Goal: Book appointment/travel/reservation

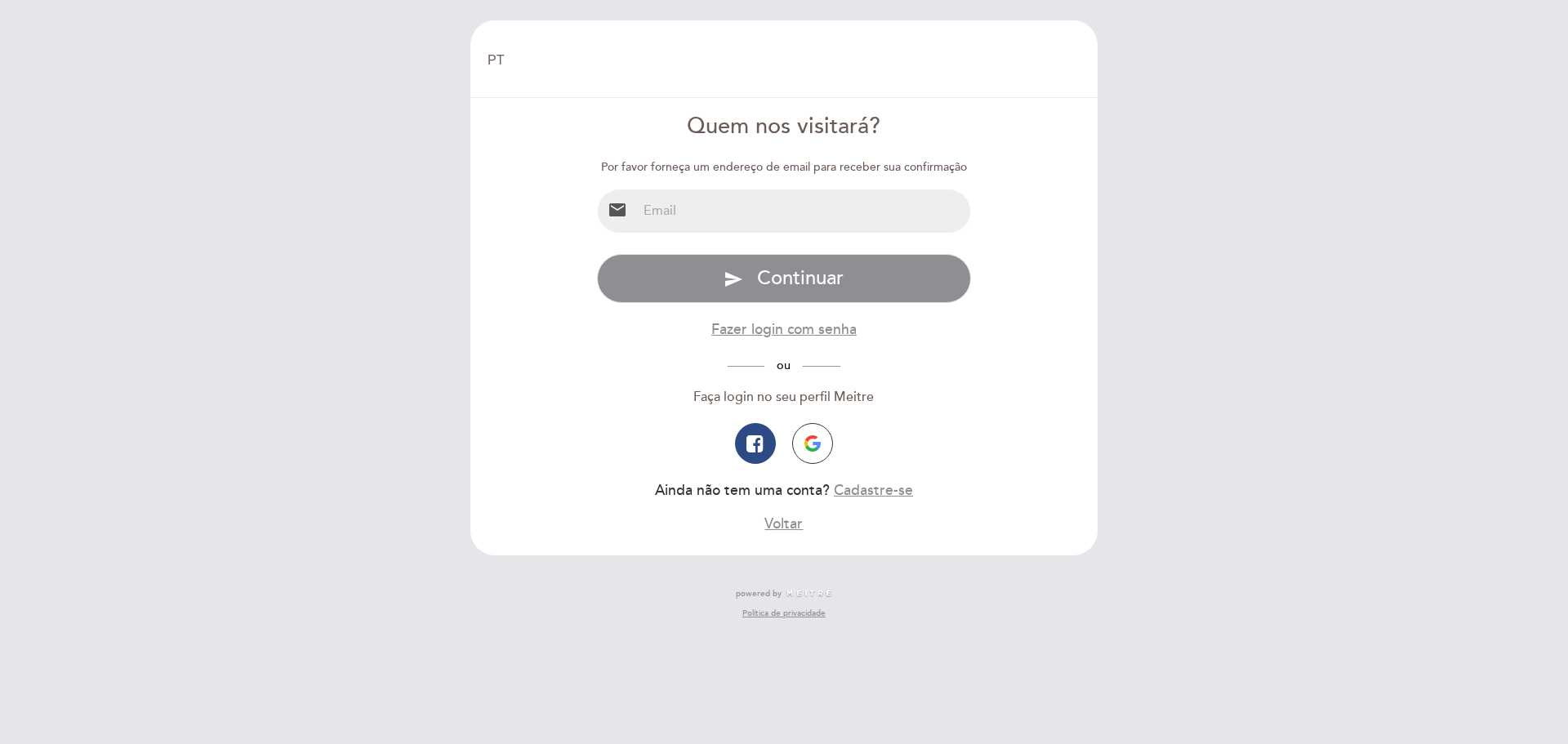
select select "pt"
click at [686, 209] on input "email" at bounding box center [804, 211] width 334 height 44
type input "elisa.paiva@mattosfilho.com.br"
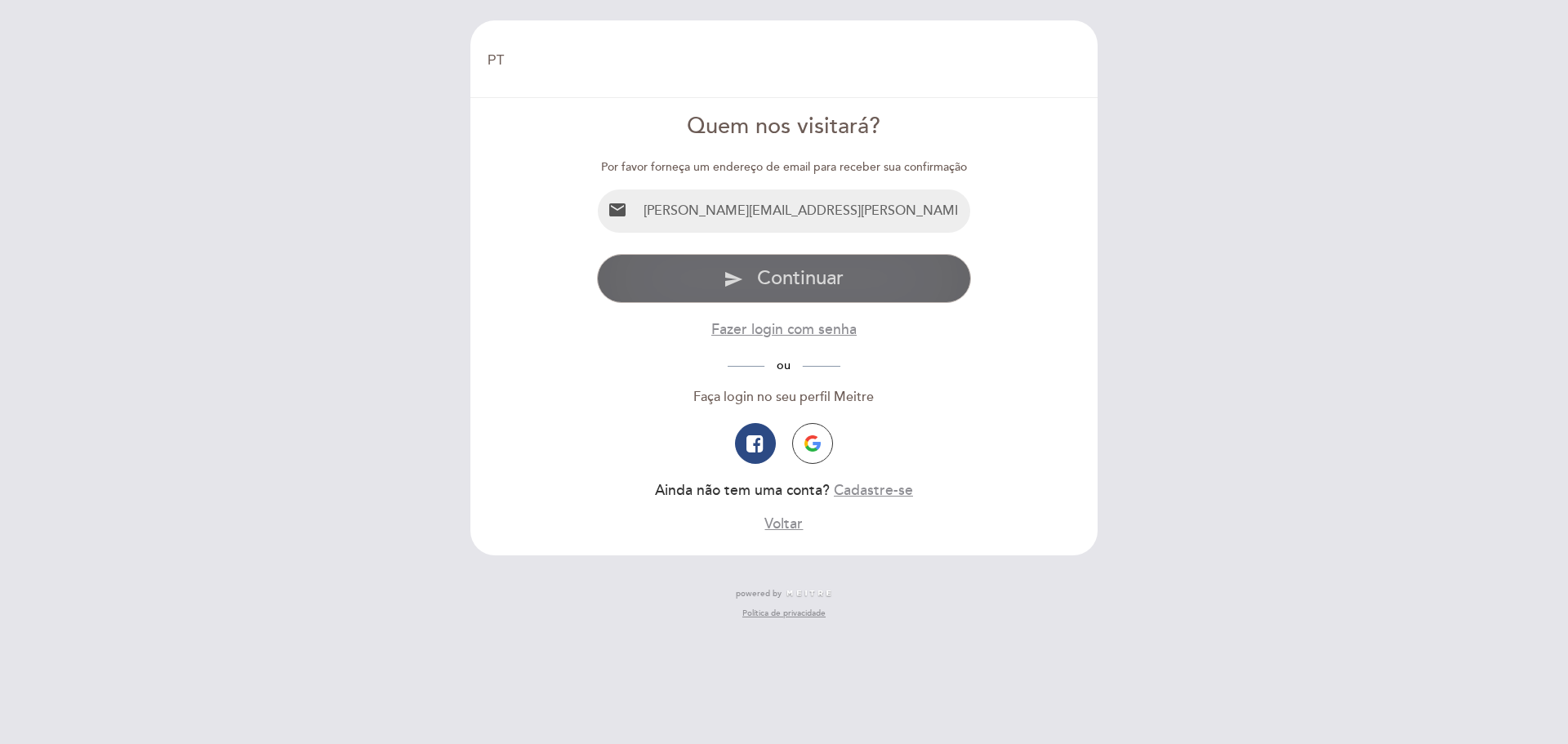
click at [759, 273] on span "Continuar" at bounding box center [800, 278] width 86 height 24
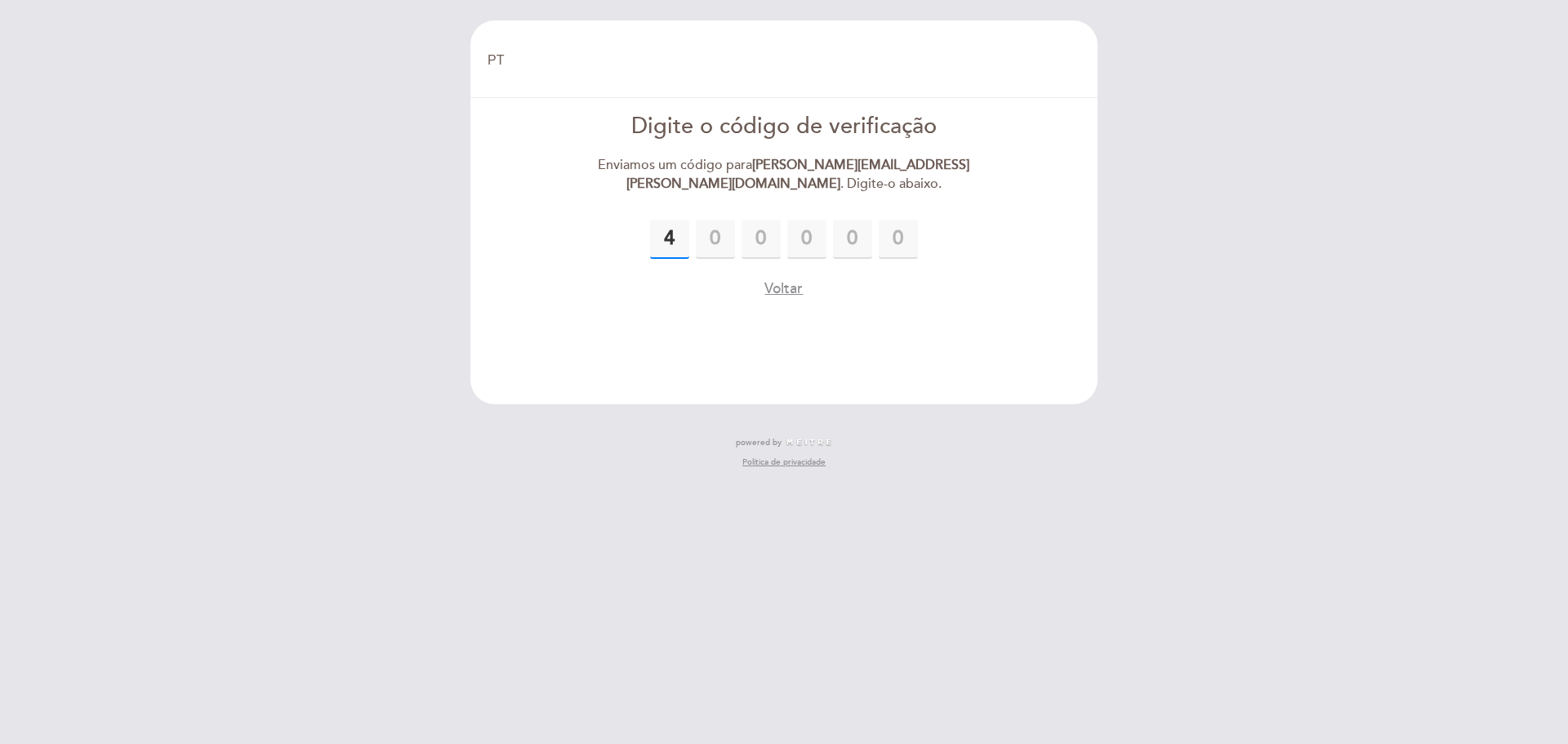
type input "4"
type input "6"
type input "4"
type input "7"
type input "9"
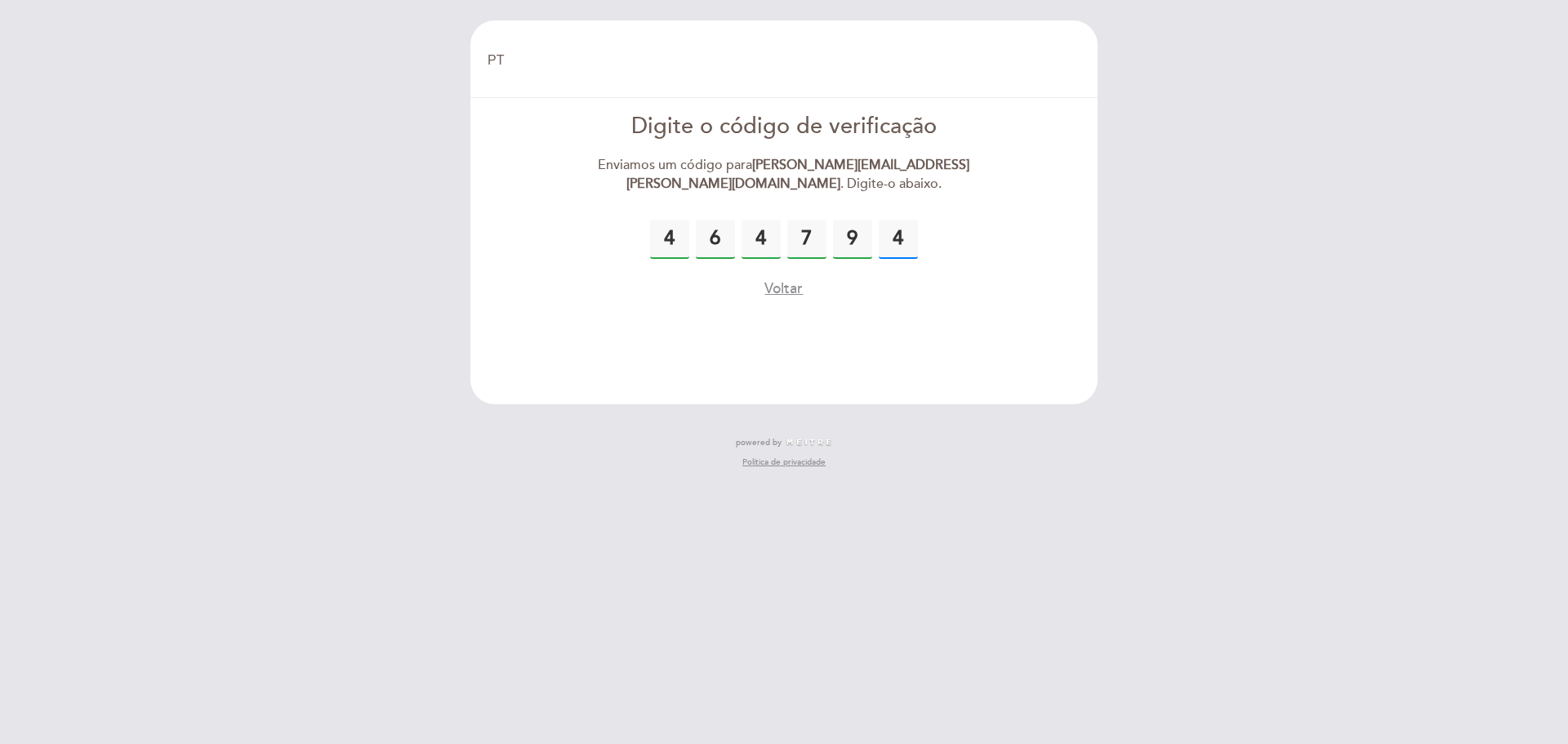
type input "4"
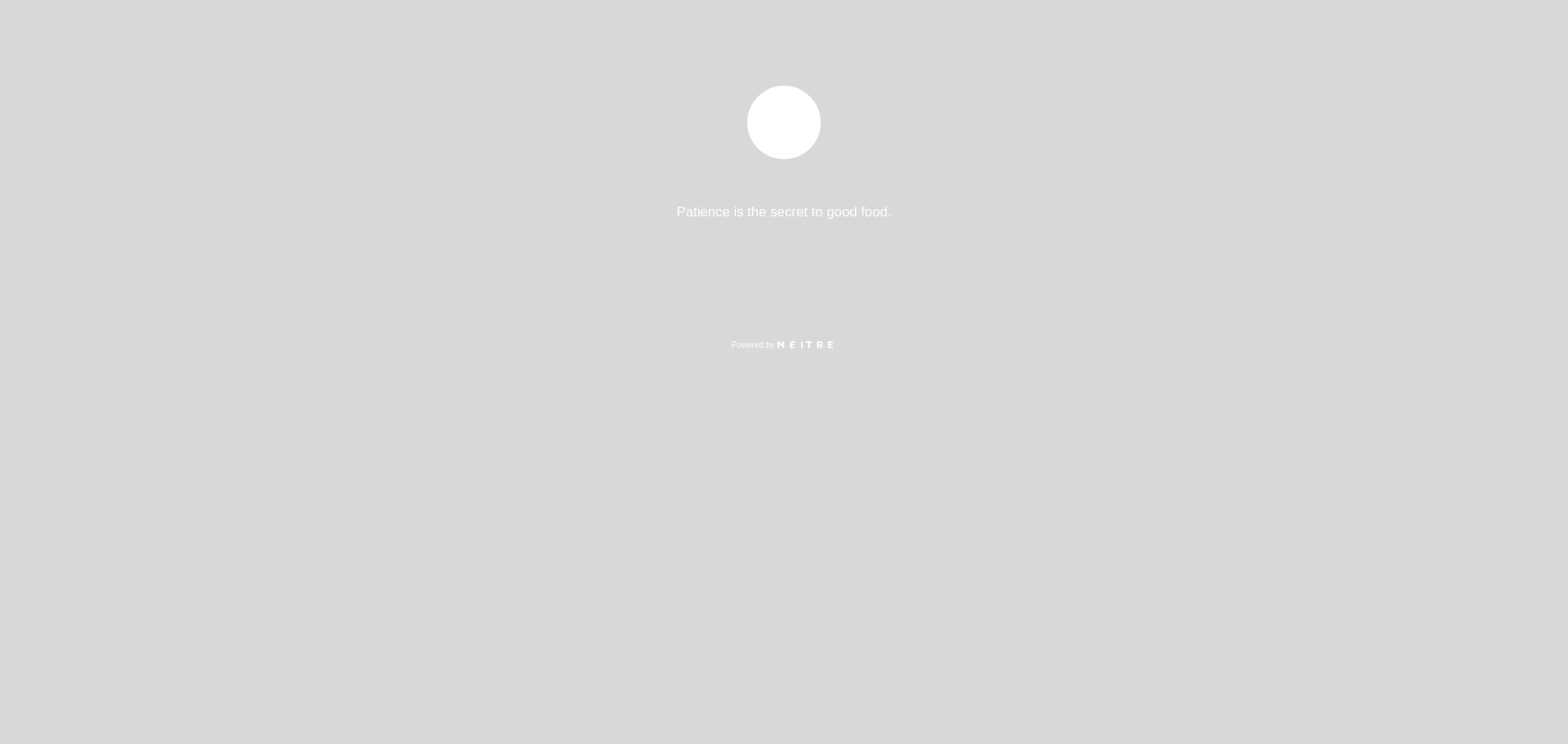
select select "pt"
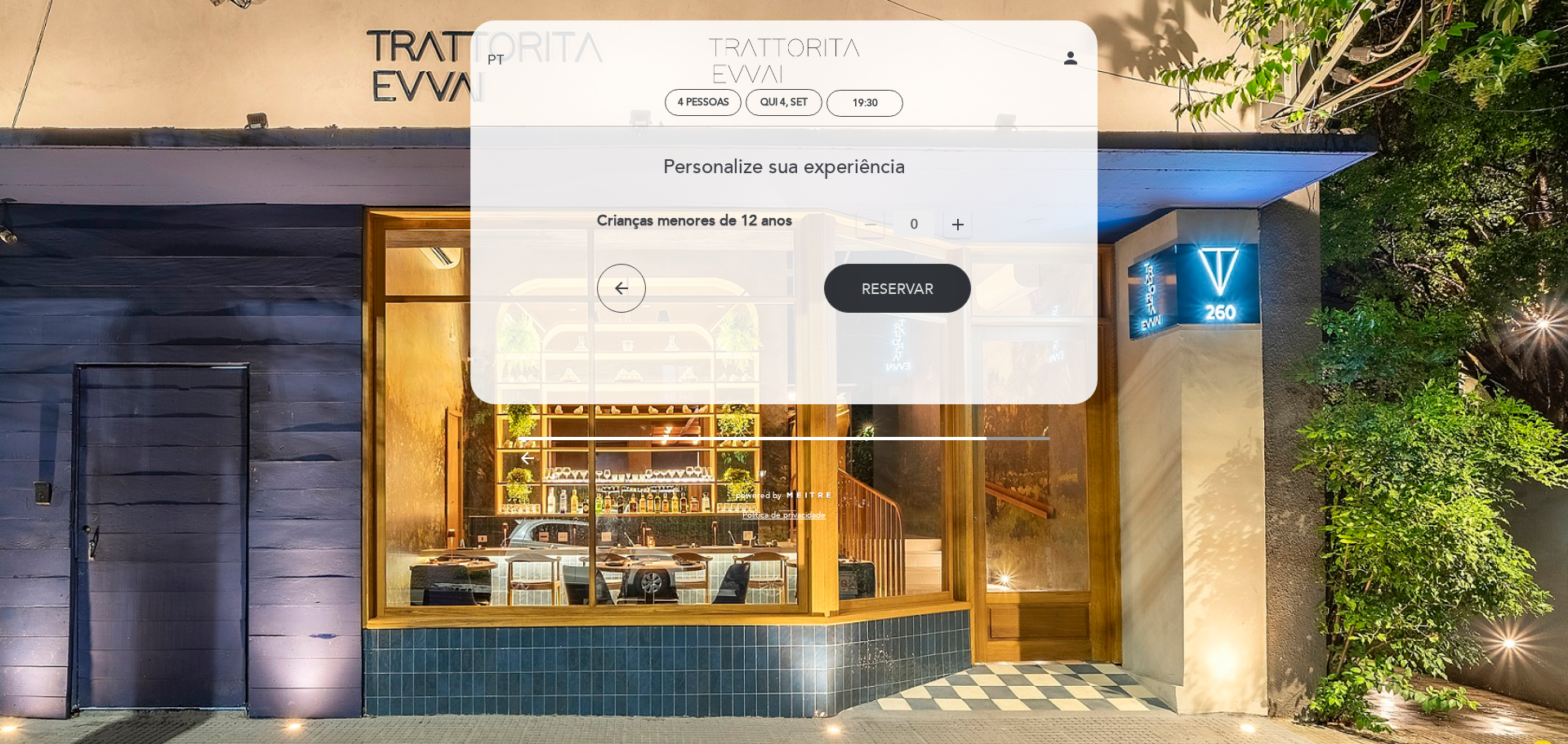
click at [883, 307] on button "Reservar" at bounding box center [897, 288] width 147 height 49
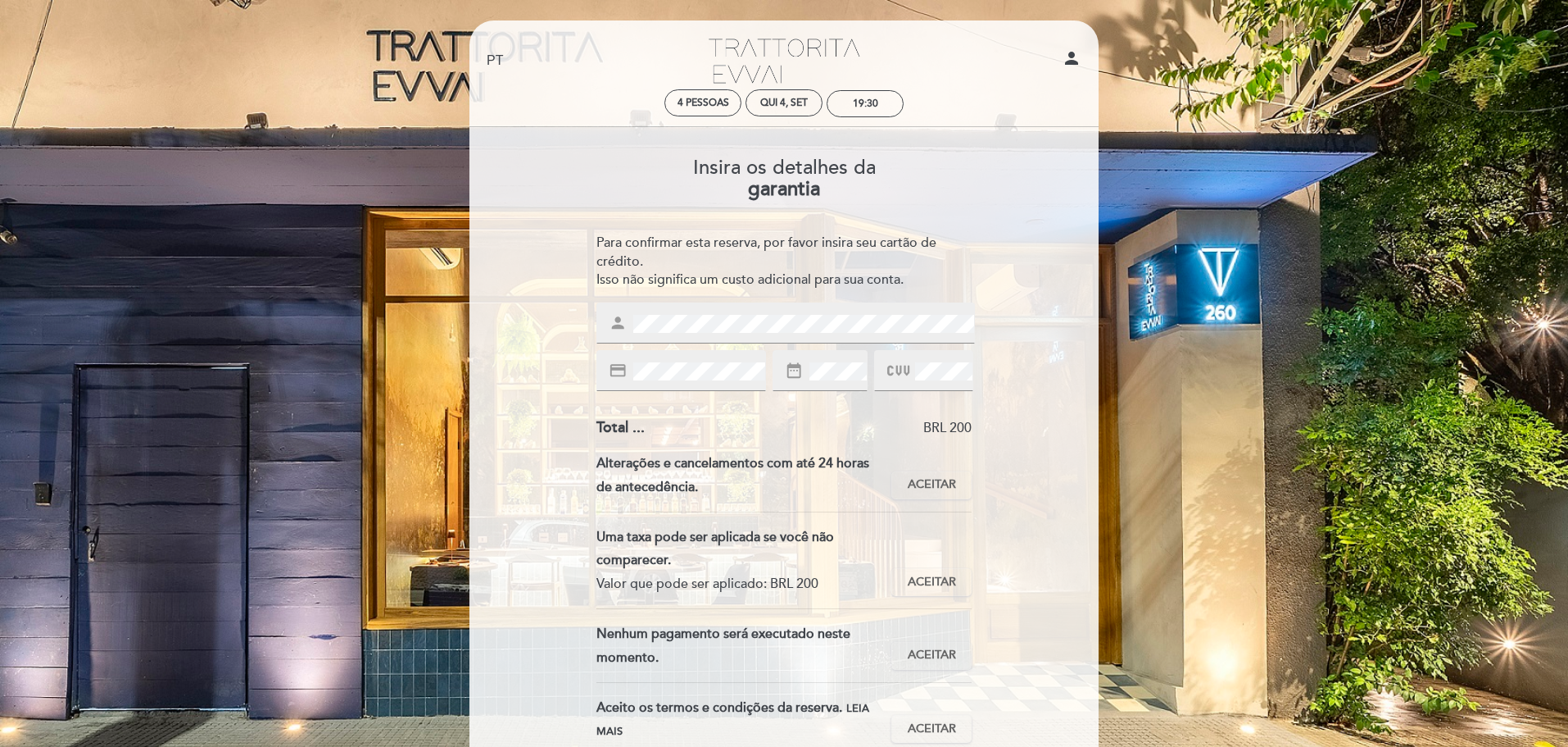
click at [1074, 57] on icon "person" at bounding box center [1072, 59] width 20 height 20
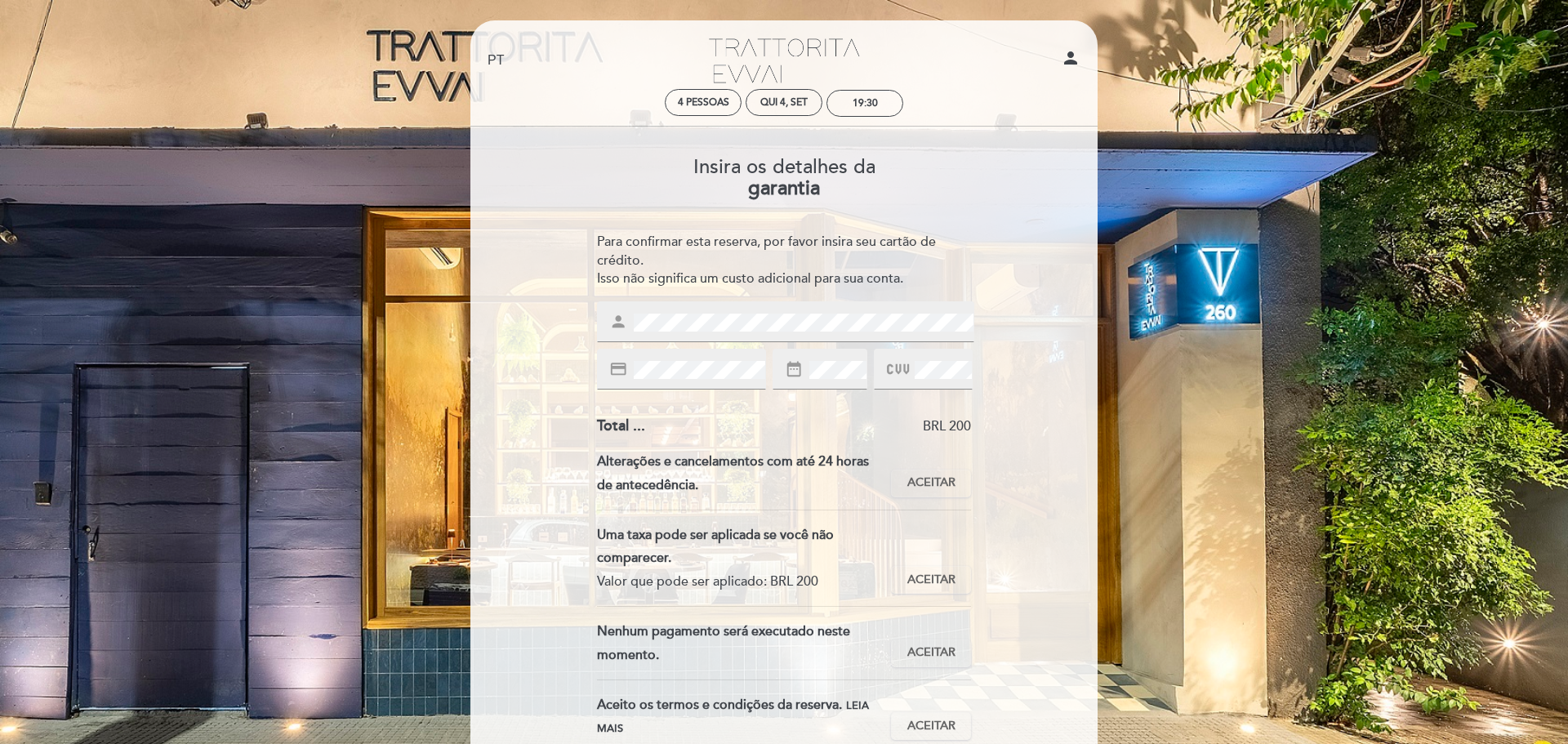
select select "pt"
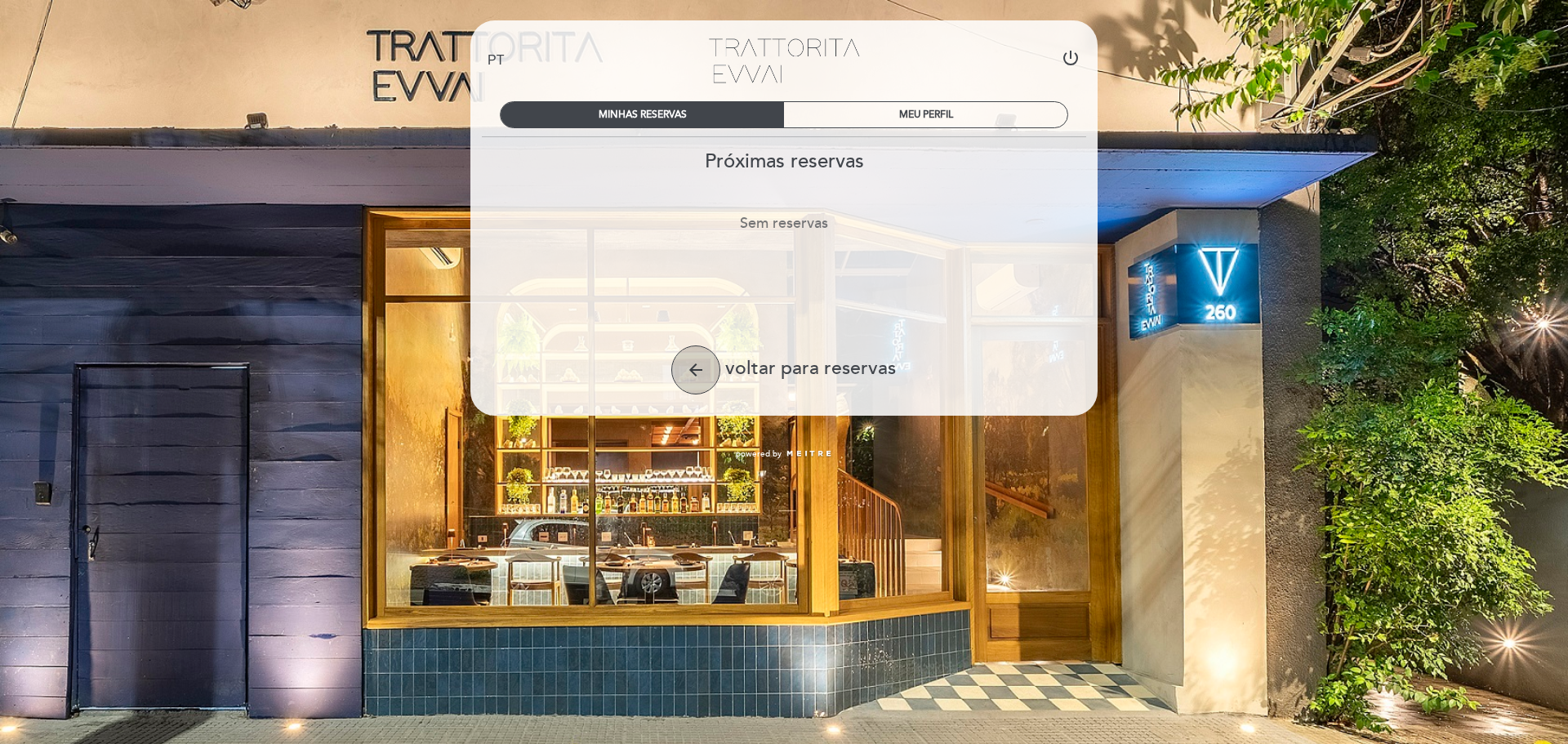
click at [686, 367] on button "arrow_back" at bounding box center [696, 369] width 49 height 49
select select "pt"
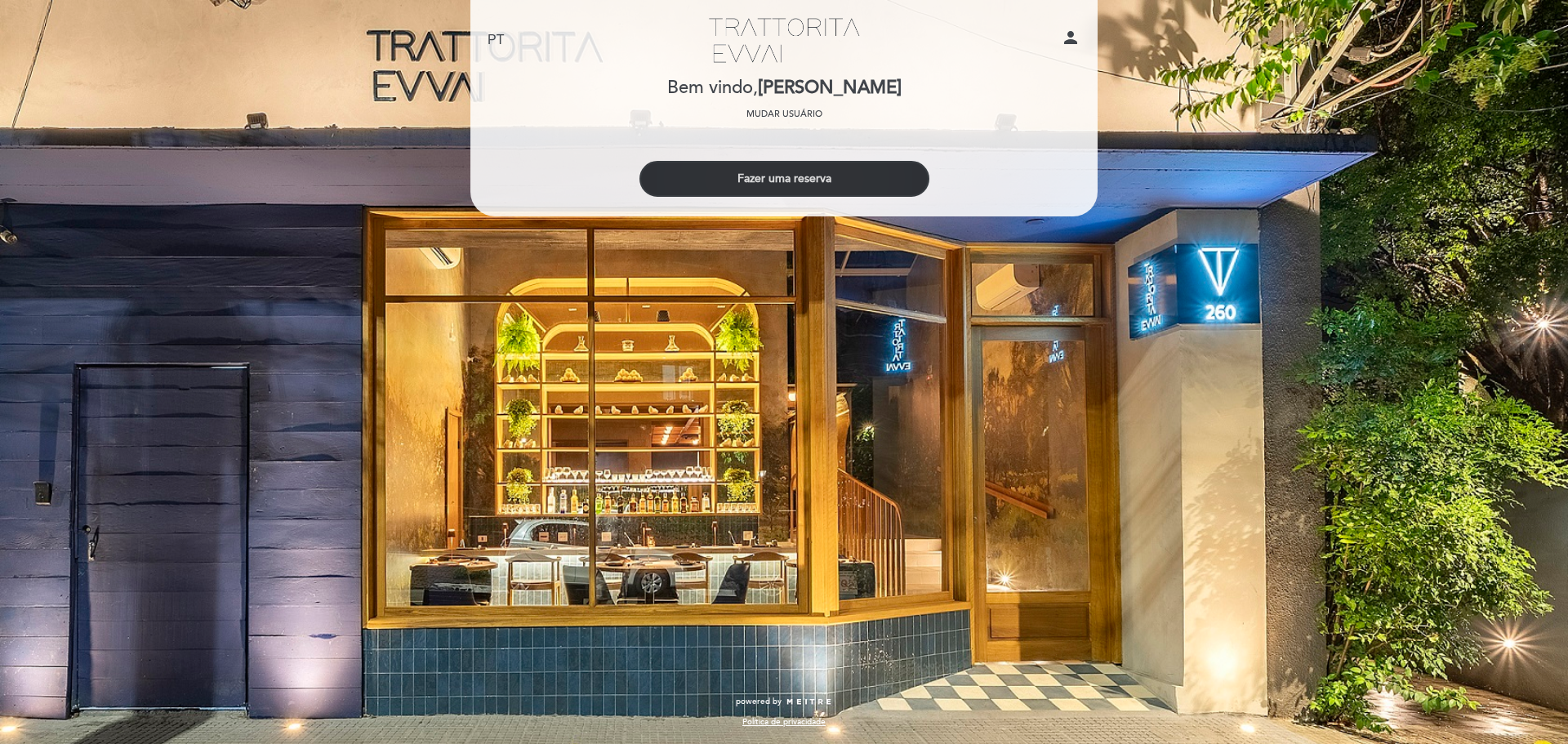
click at [744, 166] on button "Fazer uma reserva" at bounding box center [784, 179] width 290 height 36
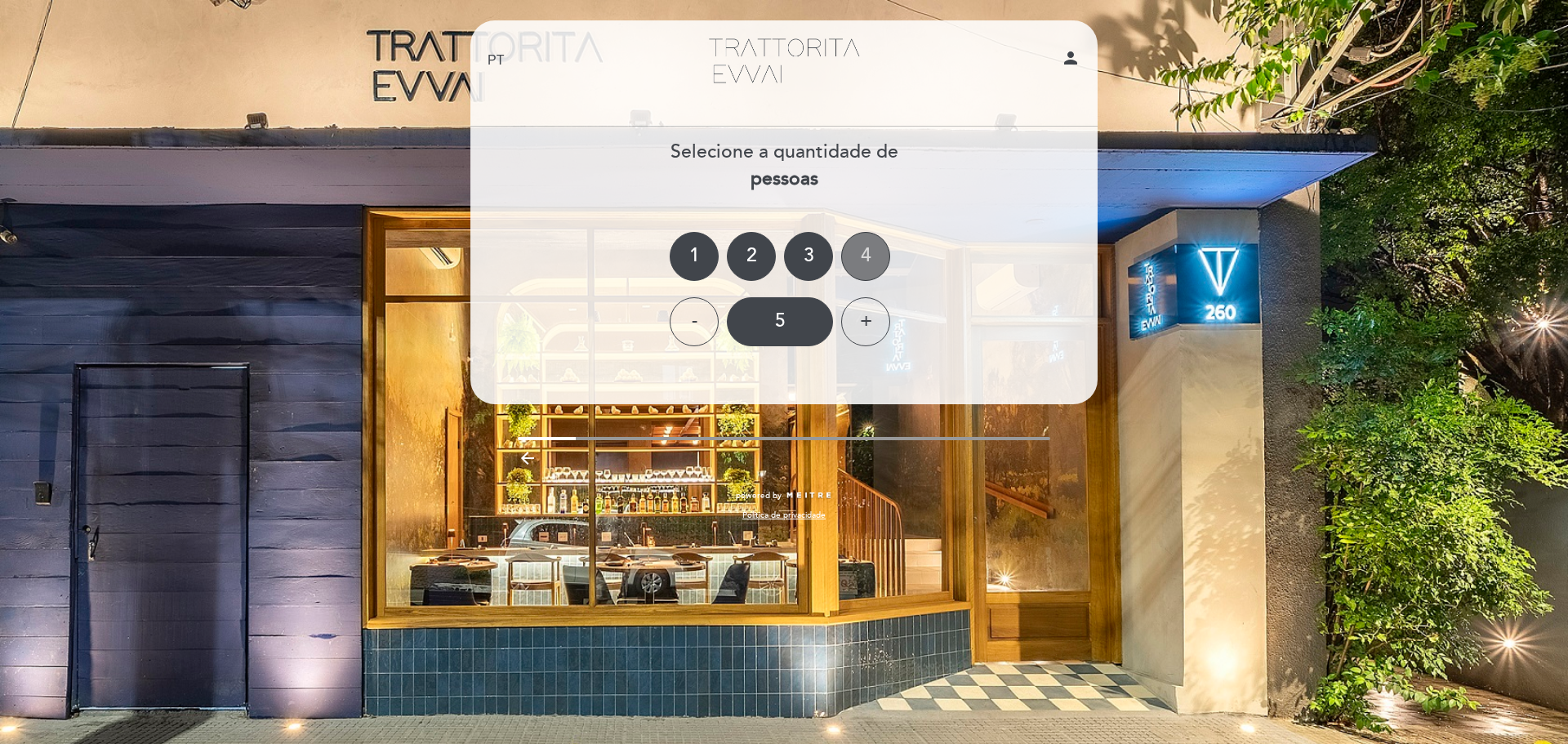
click at [864, 247] on div "4" at bounding box center [865, 256] width 49 height 49
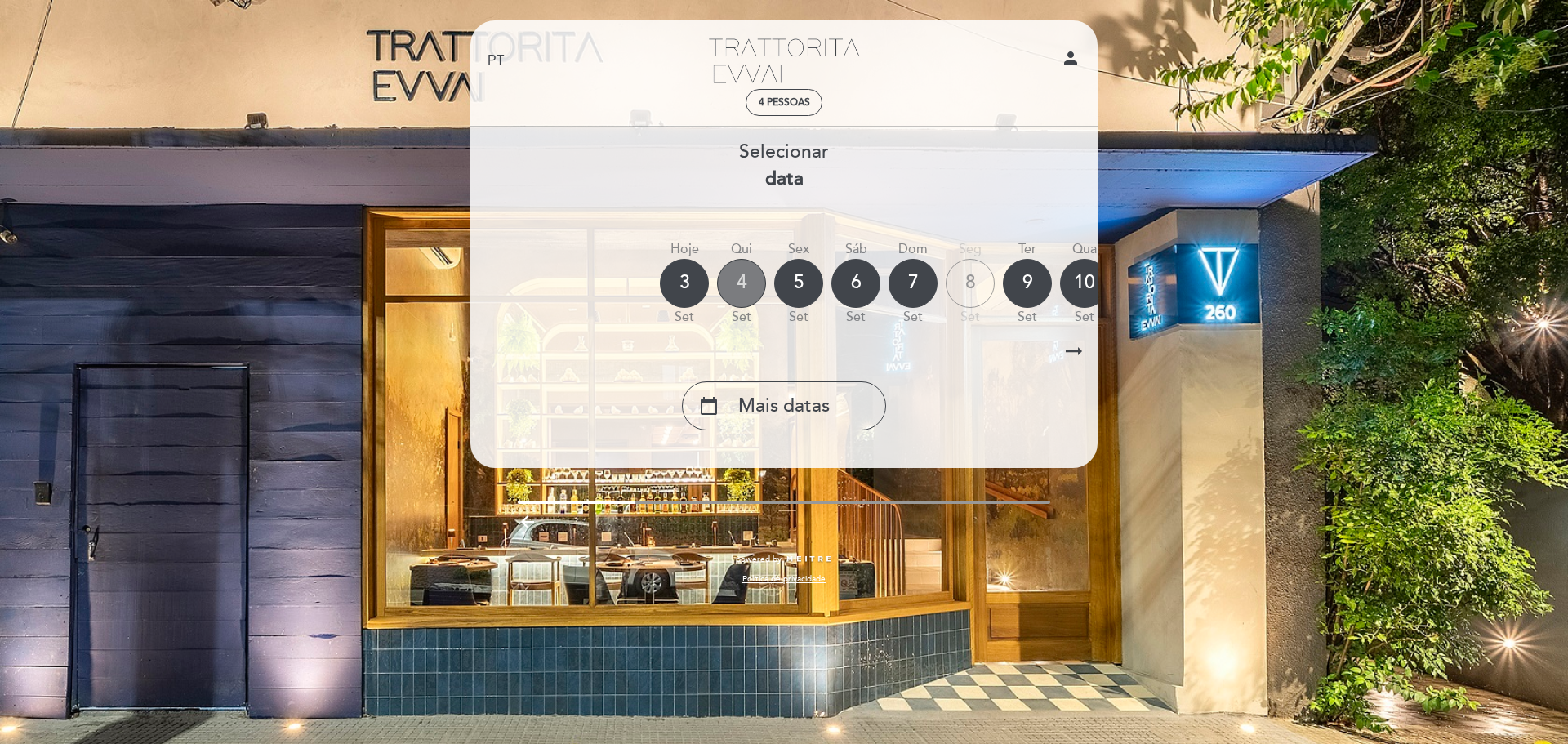
click at [753, 279] on div "4" at bounding box center [741, 283] width 49 height 49
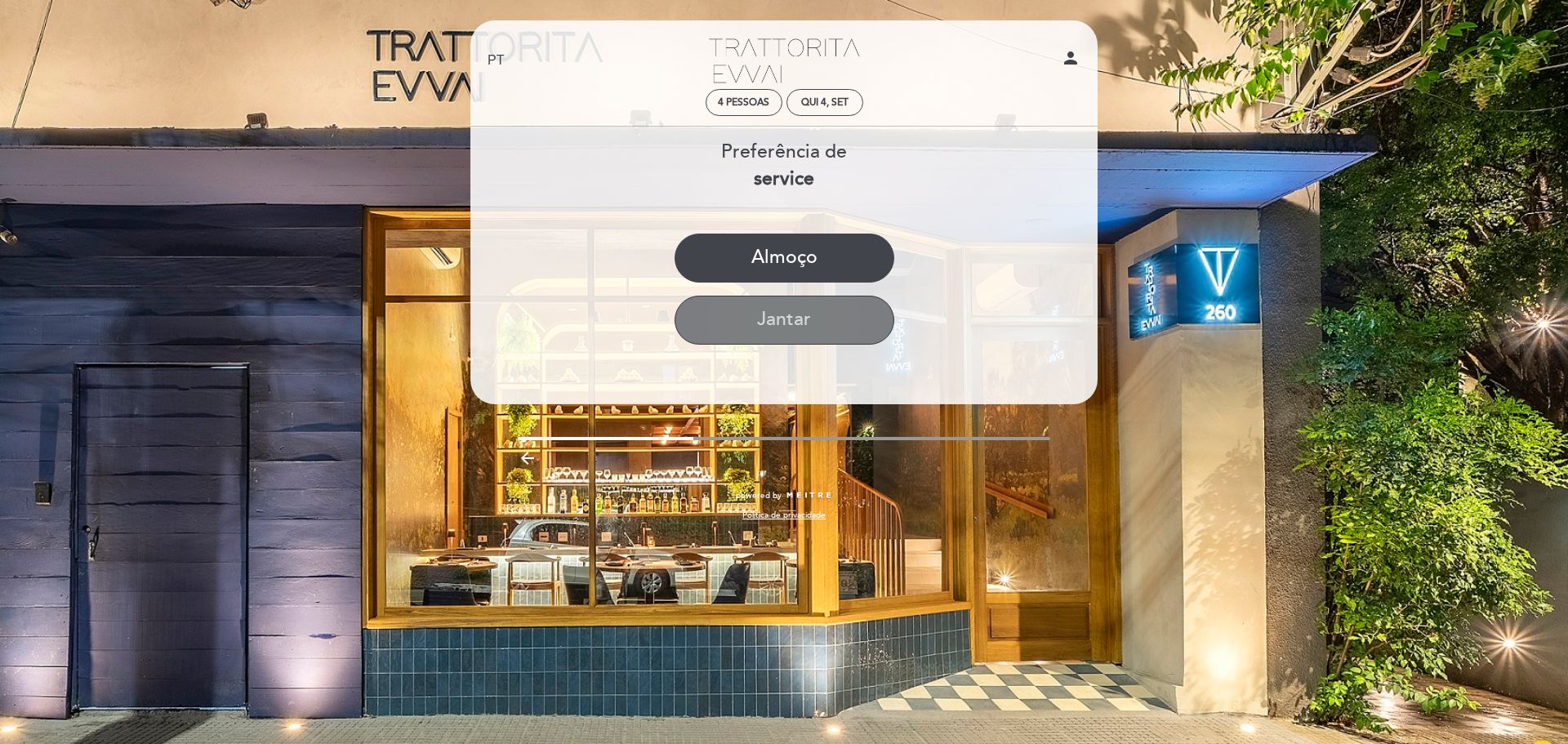
click at [759, 312] on button "Jantar" at bounding box center [784, 319] width 219 height 49
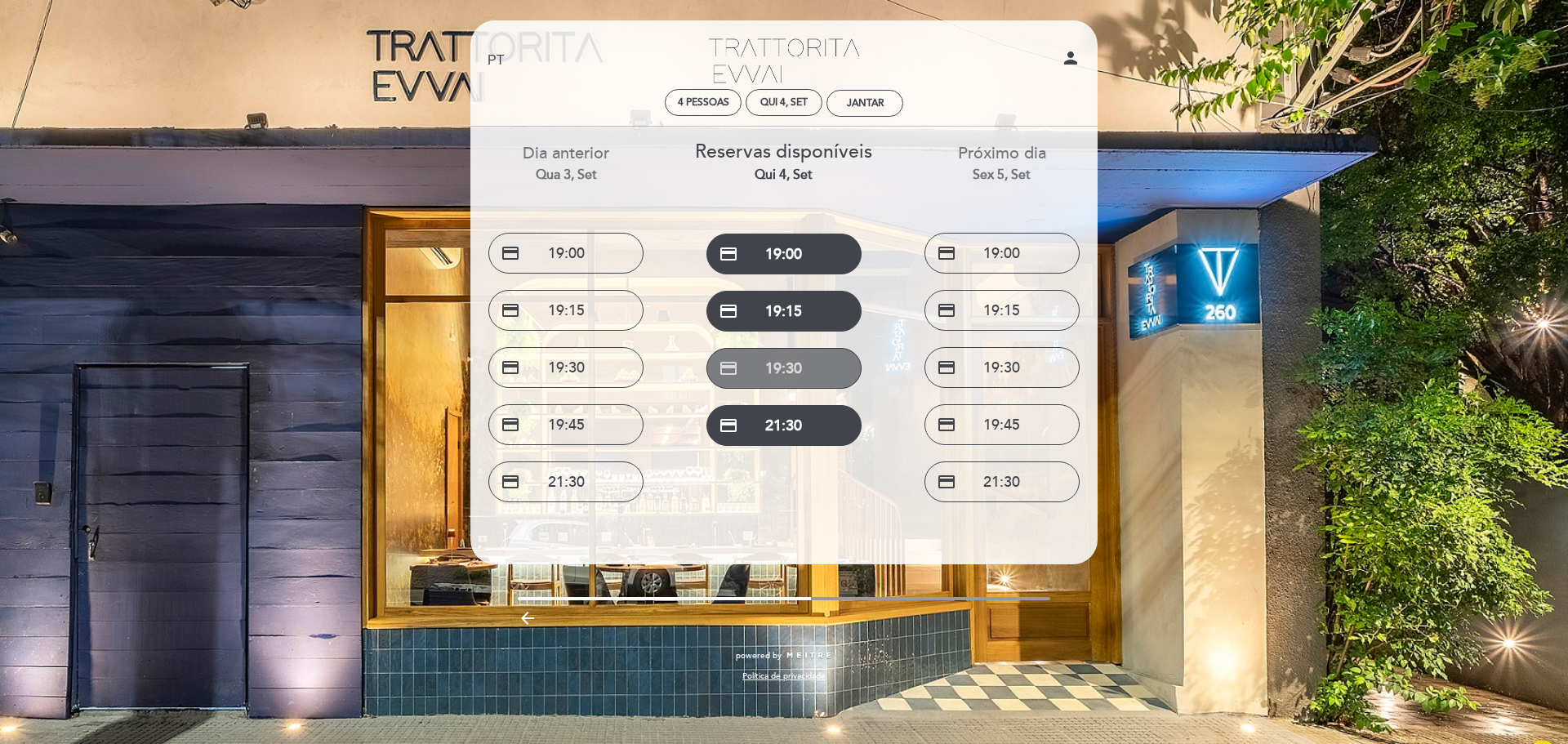
click at [774, 375] on button "credit_card 19:30" at bounding box center [784, 368] width 155 height 41
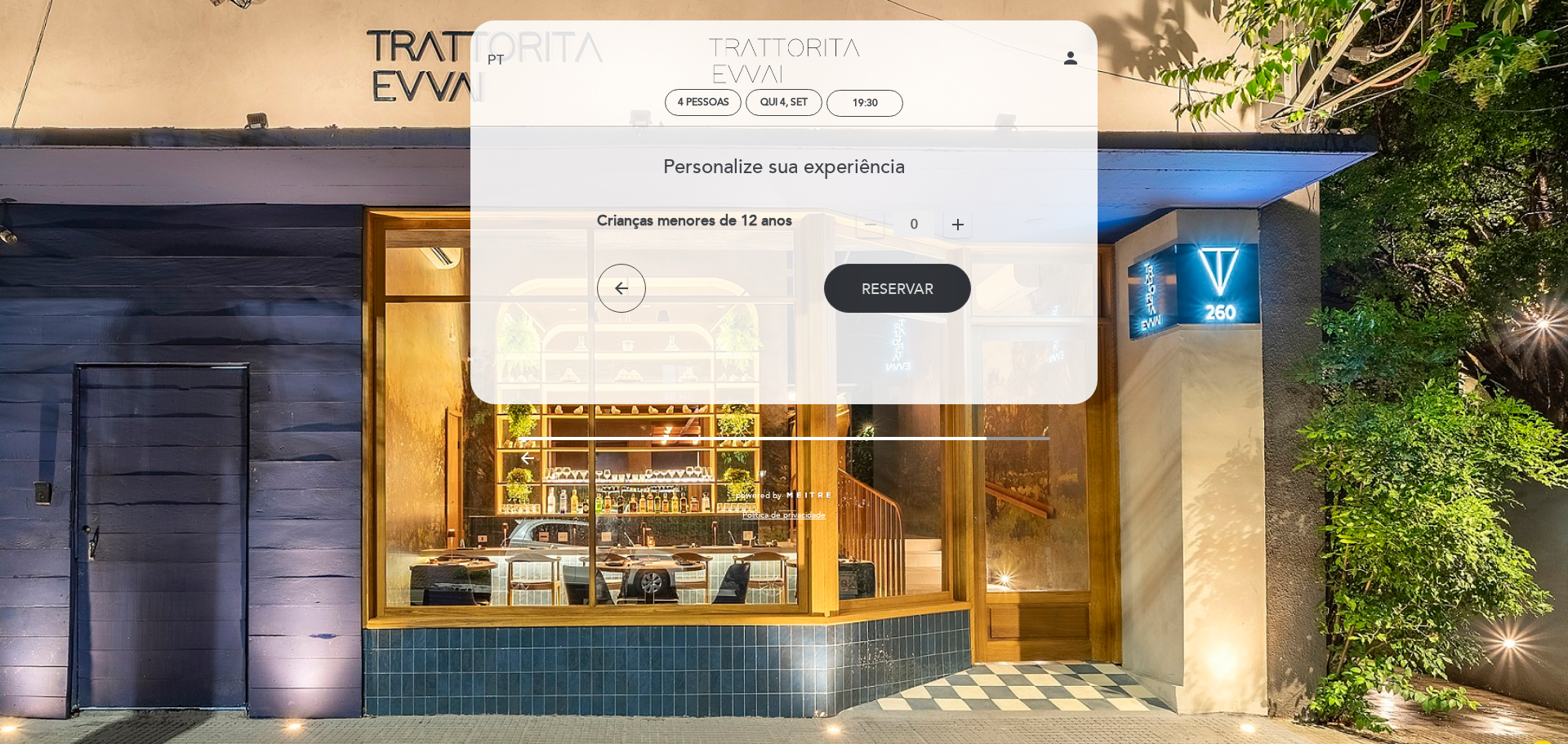
click at [882, 298] on button "Reservar" at bounding box center [897, 288] width 147 height 49
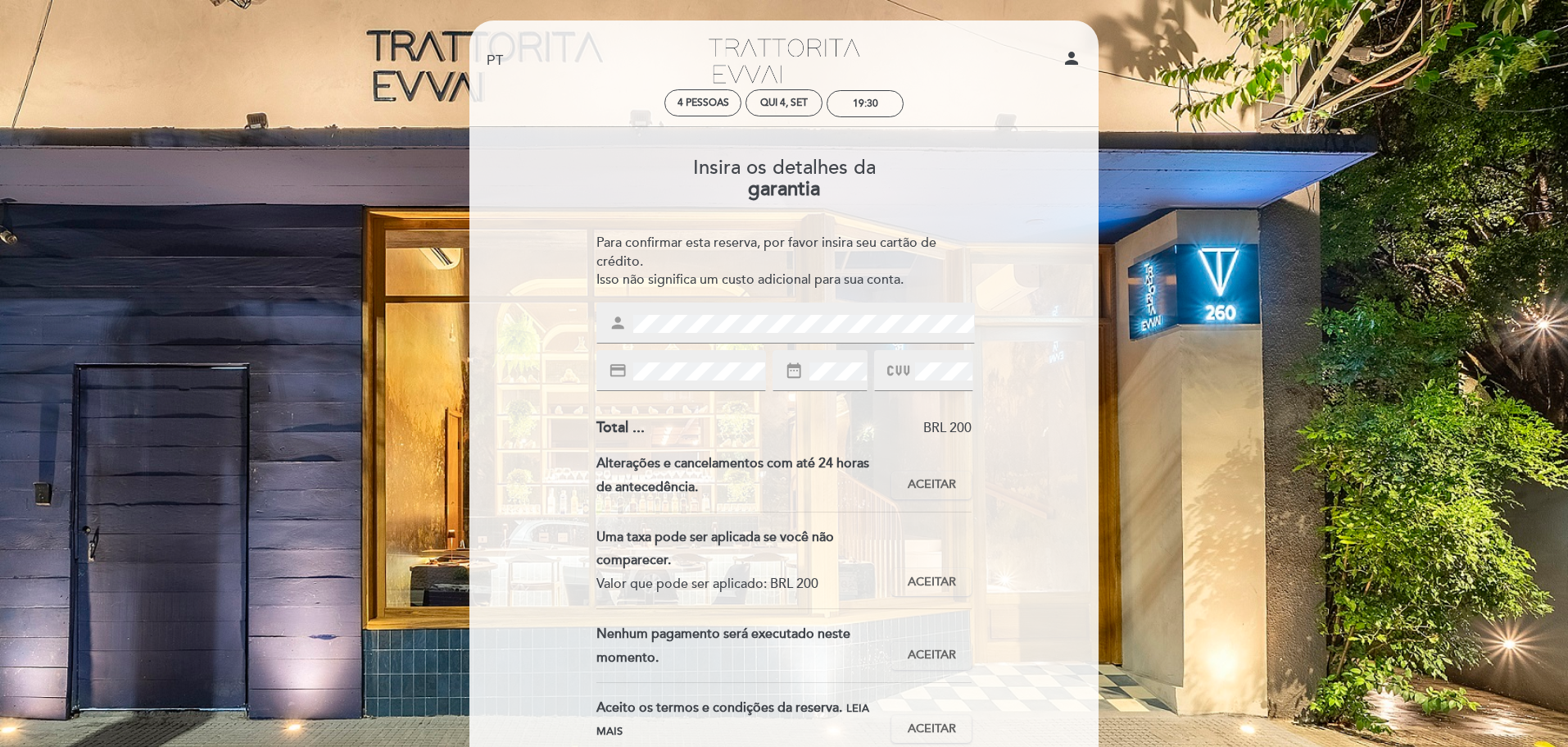
click at [1007, 360] on div "Insira os detalhes da [GEOGRAPHIC_DATA] Para confirmar esta reserva, por favor …" at bounding box center [784, 488] width 606 height 687
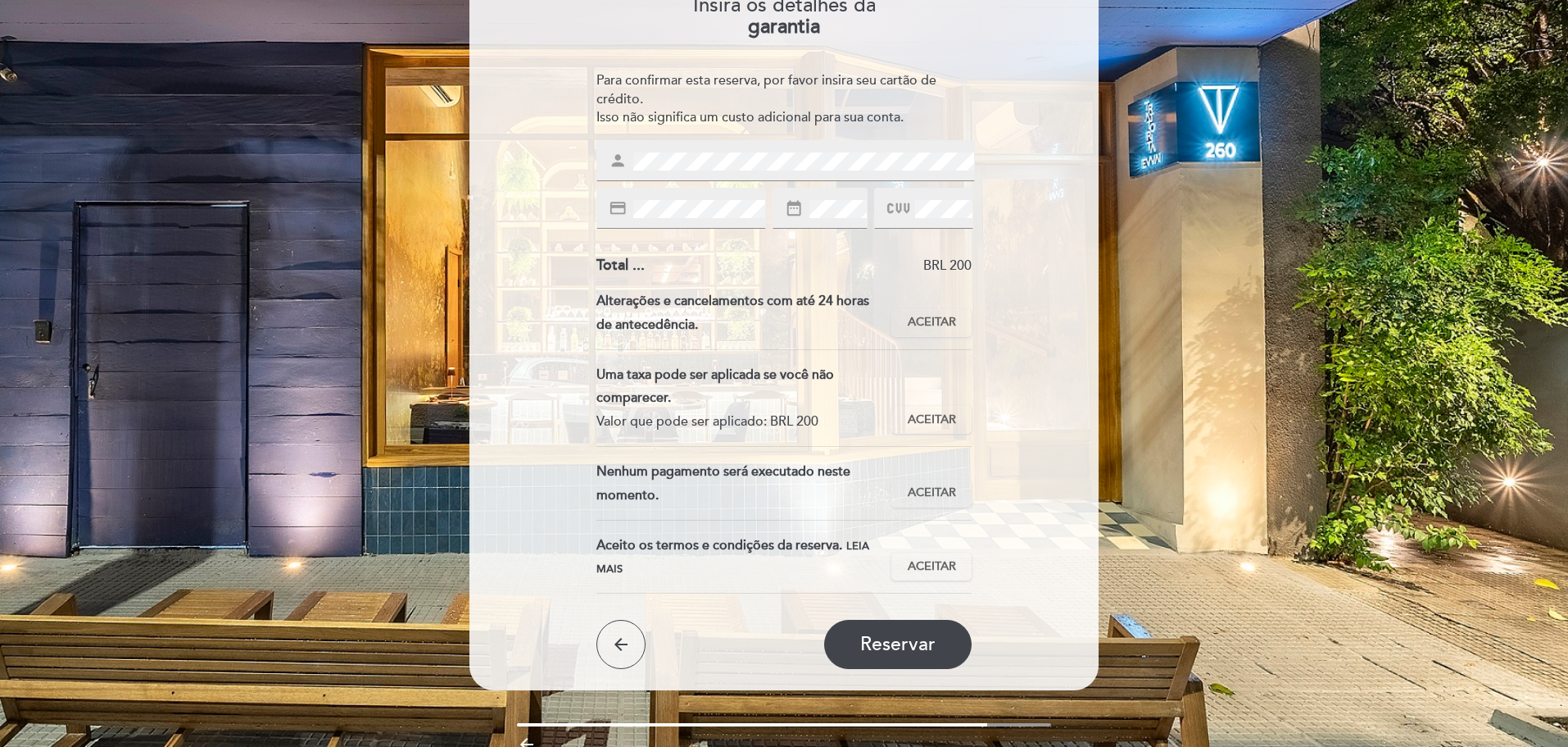
scroll to position [164, 0]
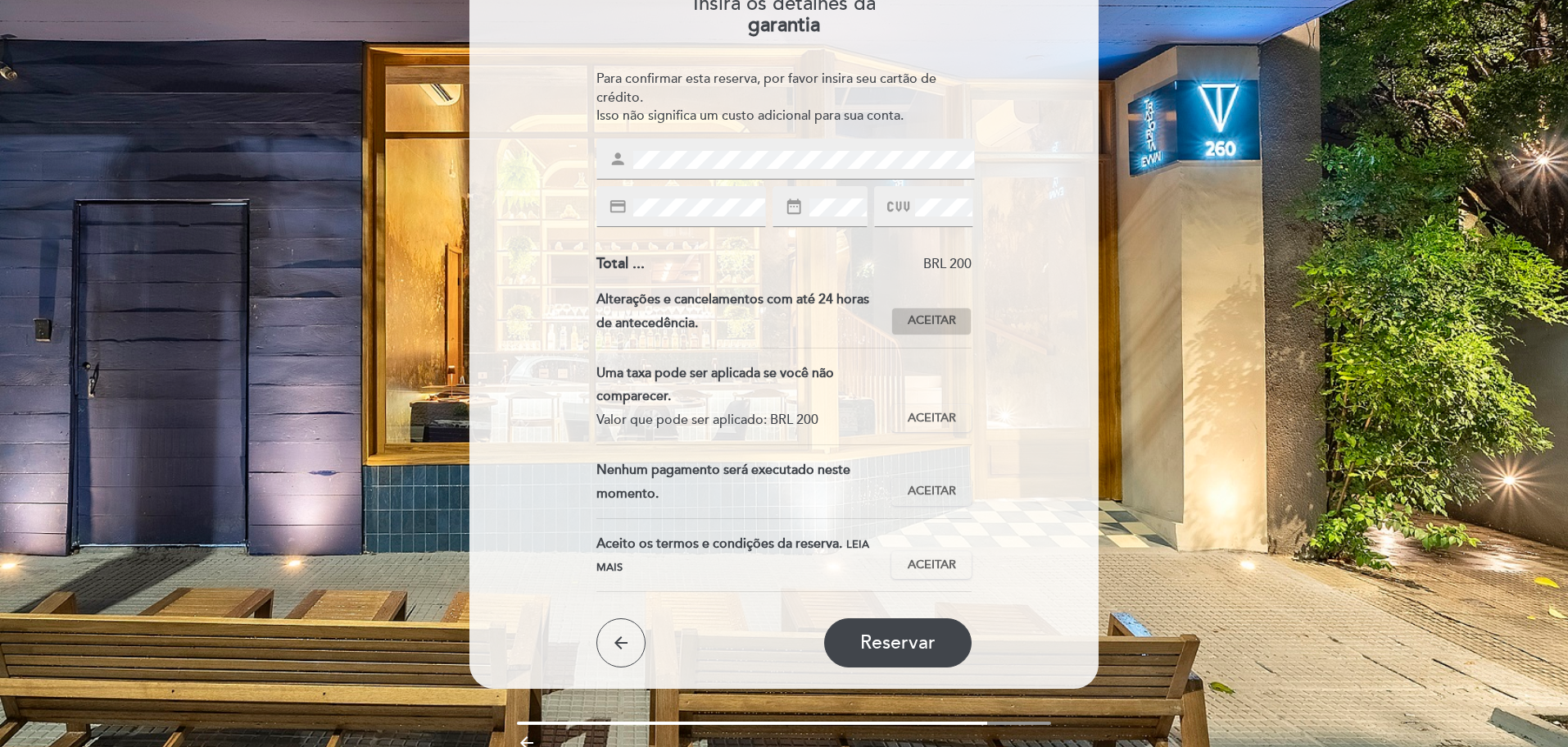
click at [927, 316] on span "Aceitar" at bounding box center [932, 321] width 49 height 17
click at [923, 414] on span "Aceitar" at bounding box center [932, 418] width 49 height 17
click at [928, 493] on span "Aceitar" at bounding box center [932, 491] width 49 height 17
click at [931, 567] on span "Aceitar" at bounding box center [932, 565] width 49 height 17
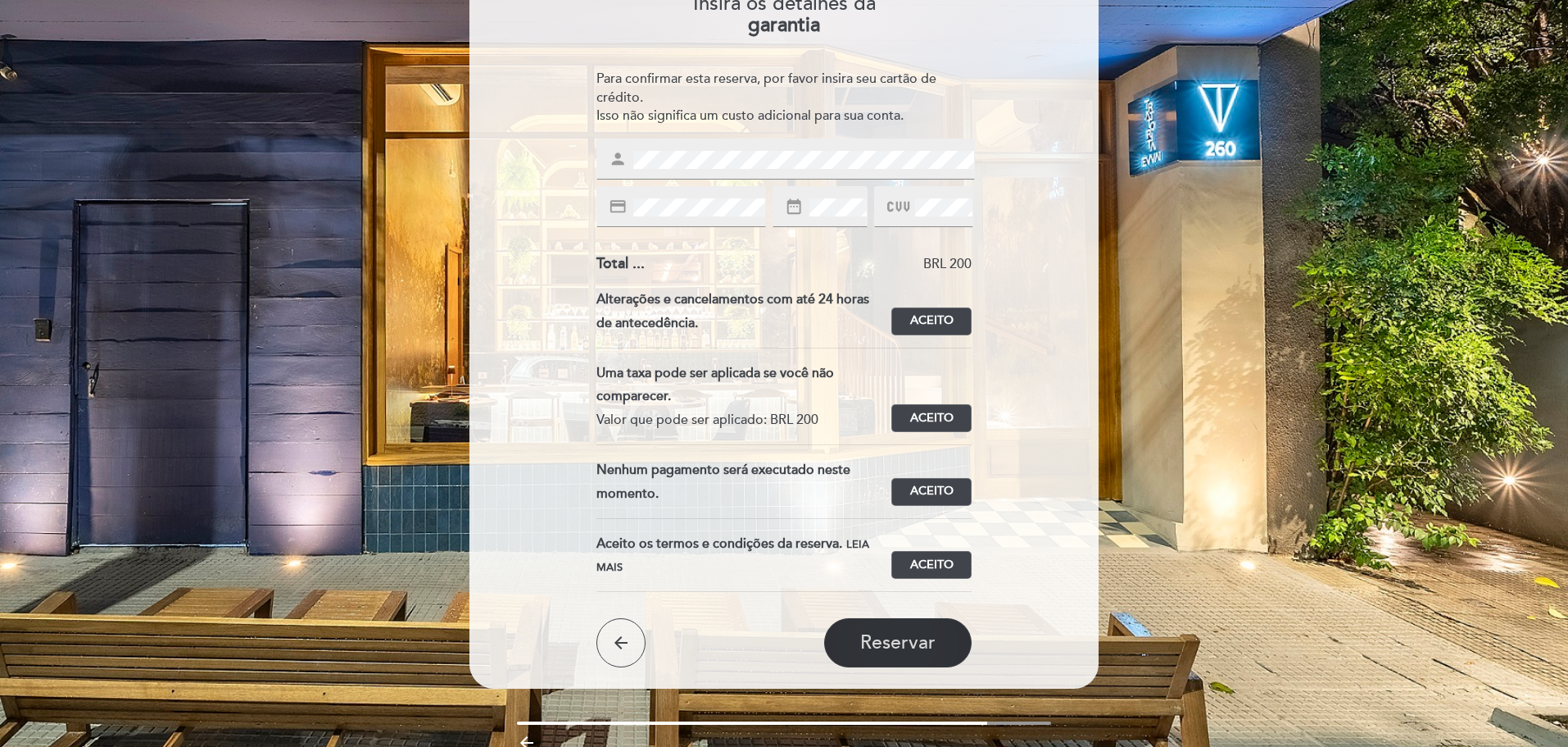
click at [925, 646] on span "Reservar" at bounding box center [898, 642] width 76 height 23
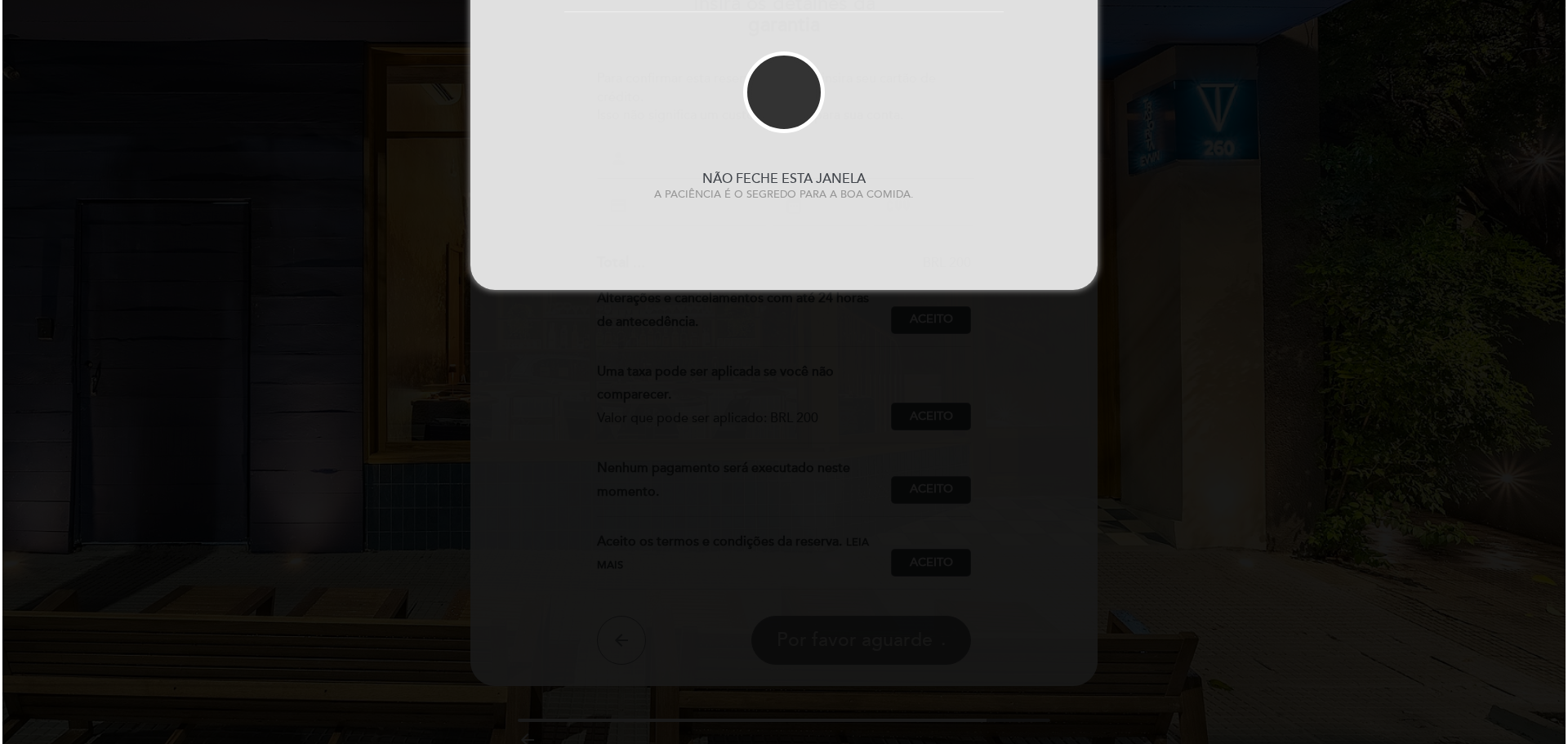
scroll to position [0, 0]
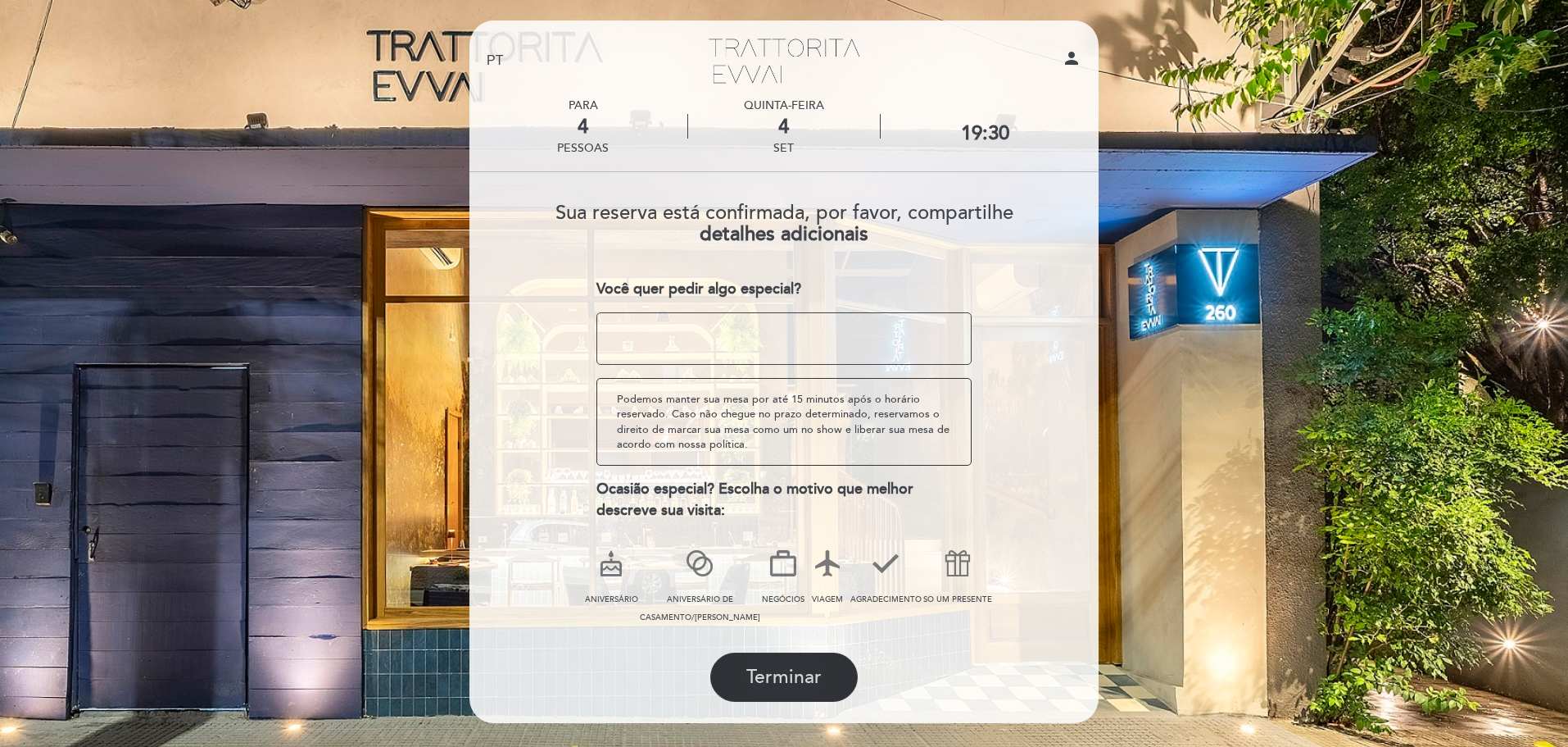
click at [804, 660] on button "Terminar" at bounding box center [784, 676] width 147 height 49
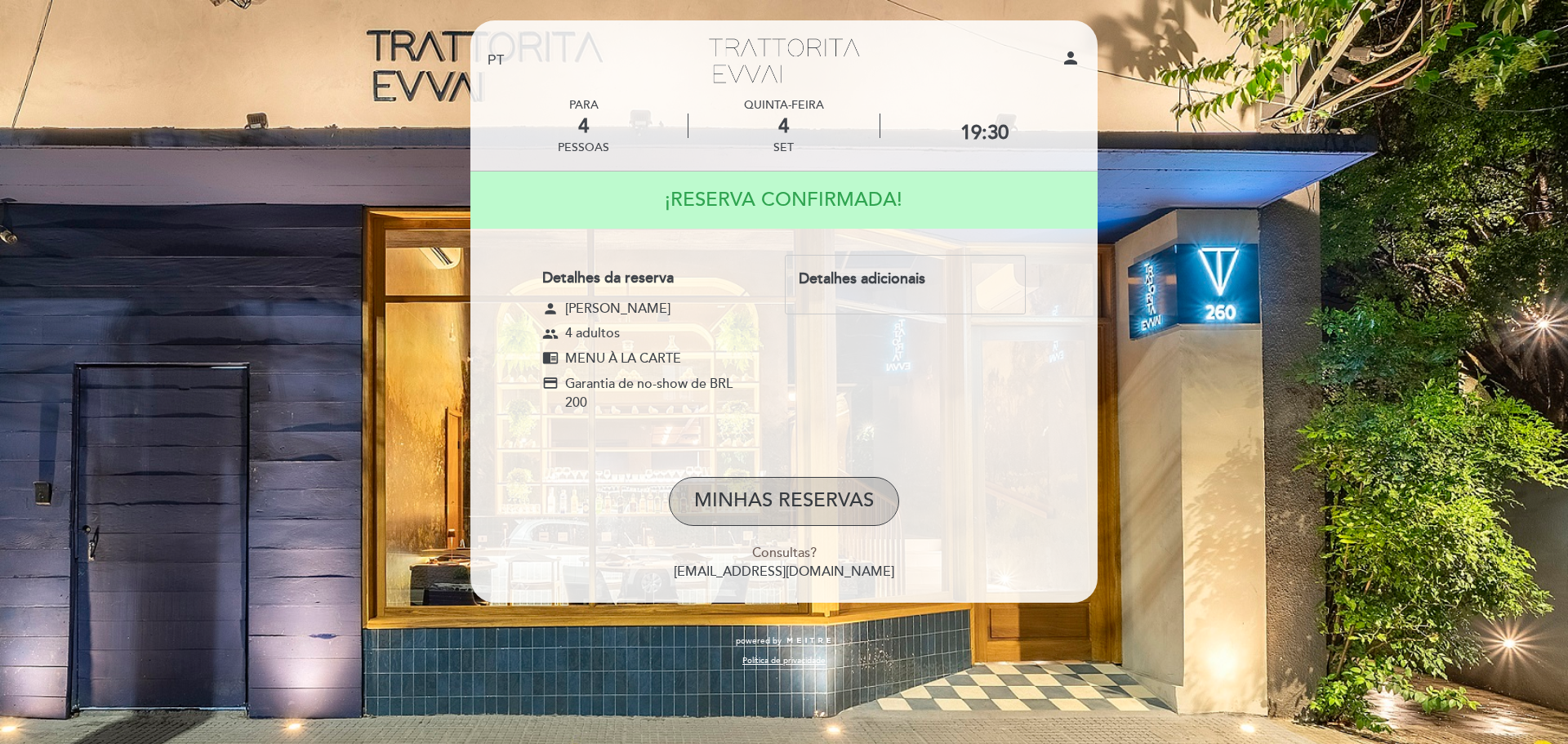
click at [787, 500] on button "MINHAS RESERVAS" at bounding box center [784, 501] width 230 height 49
select select "pt"
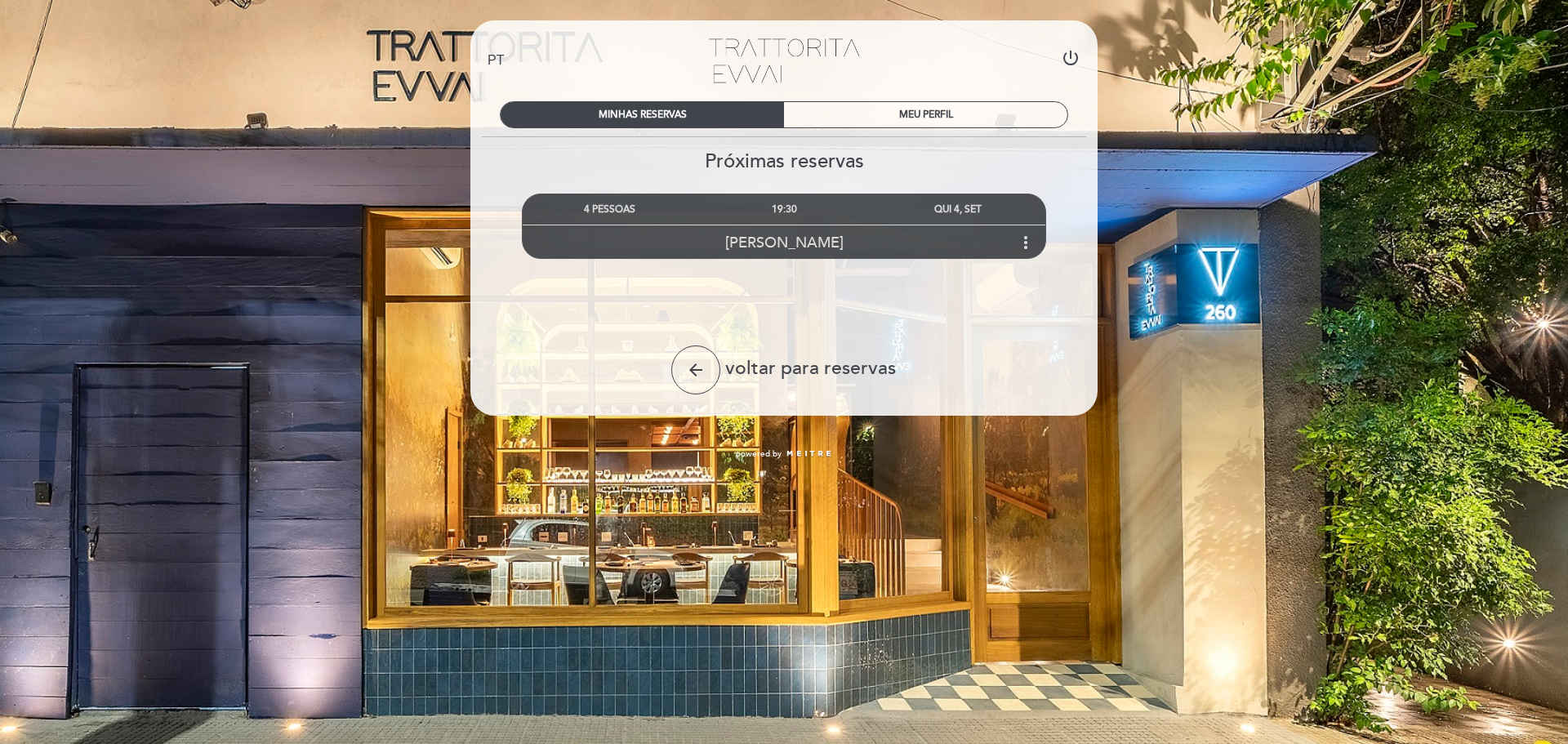
click at [1016, 240] on icon "more_vert" at bounding box center [1026, 243] width 20 height 20
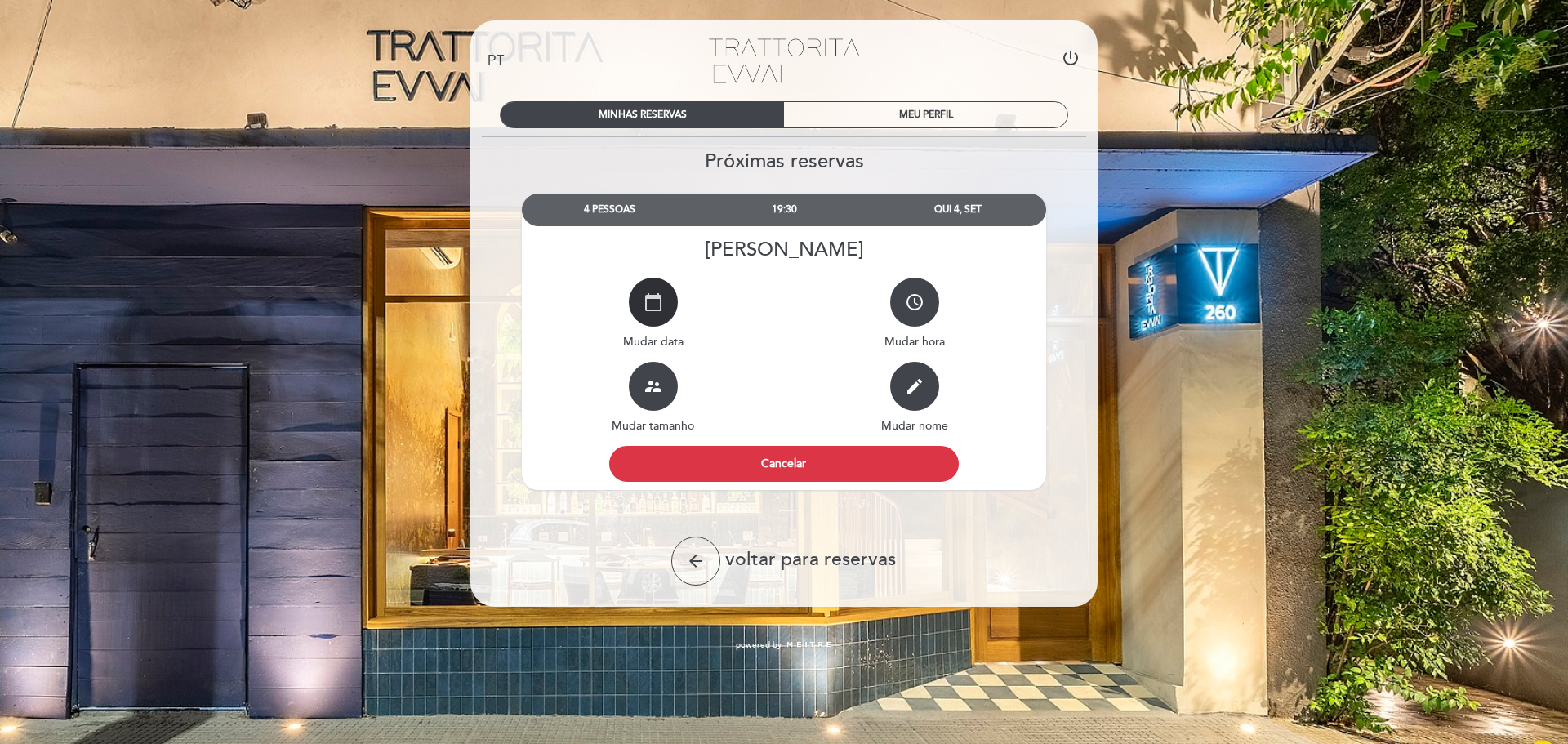
click at [639, 315] on button "calendar_today" at bounding box center [653, 302] width 49 height 49
select select "pt"
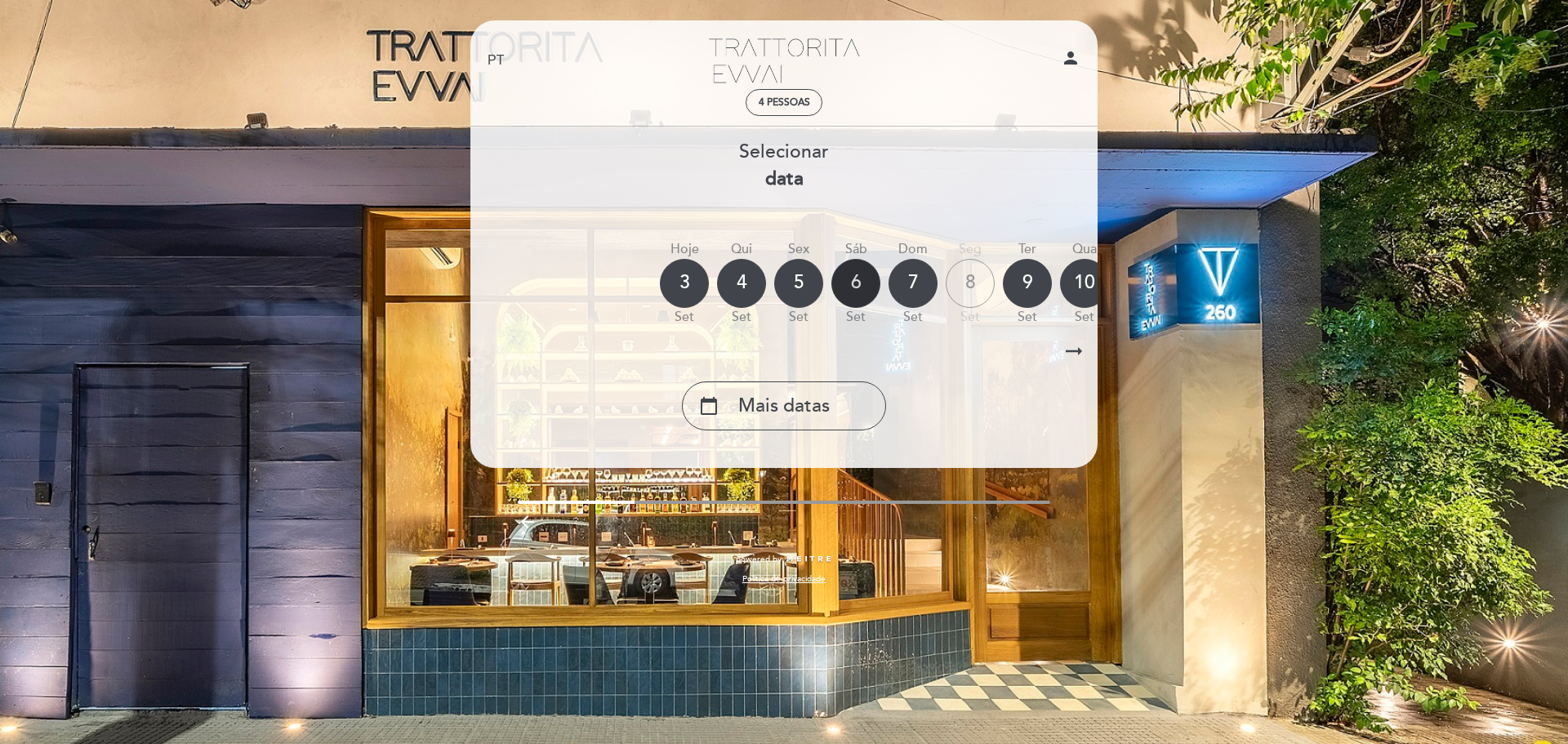
click at [849, 290] on div "6" at bounding box center [855, 283] width 49 height 49
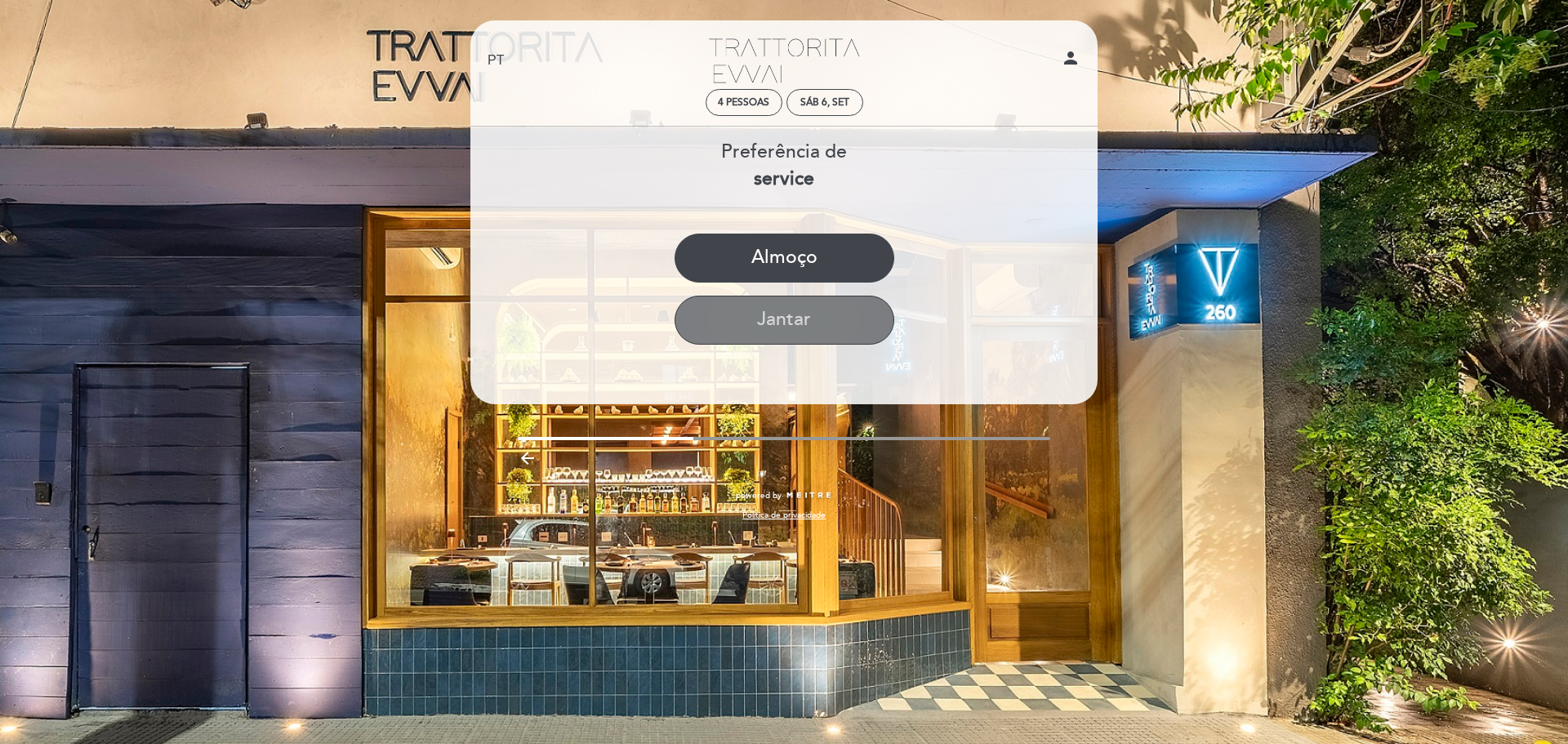
click at [841, 310] on button "Jantar" at bounding box center [784, 319] width 219 height 49
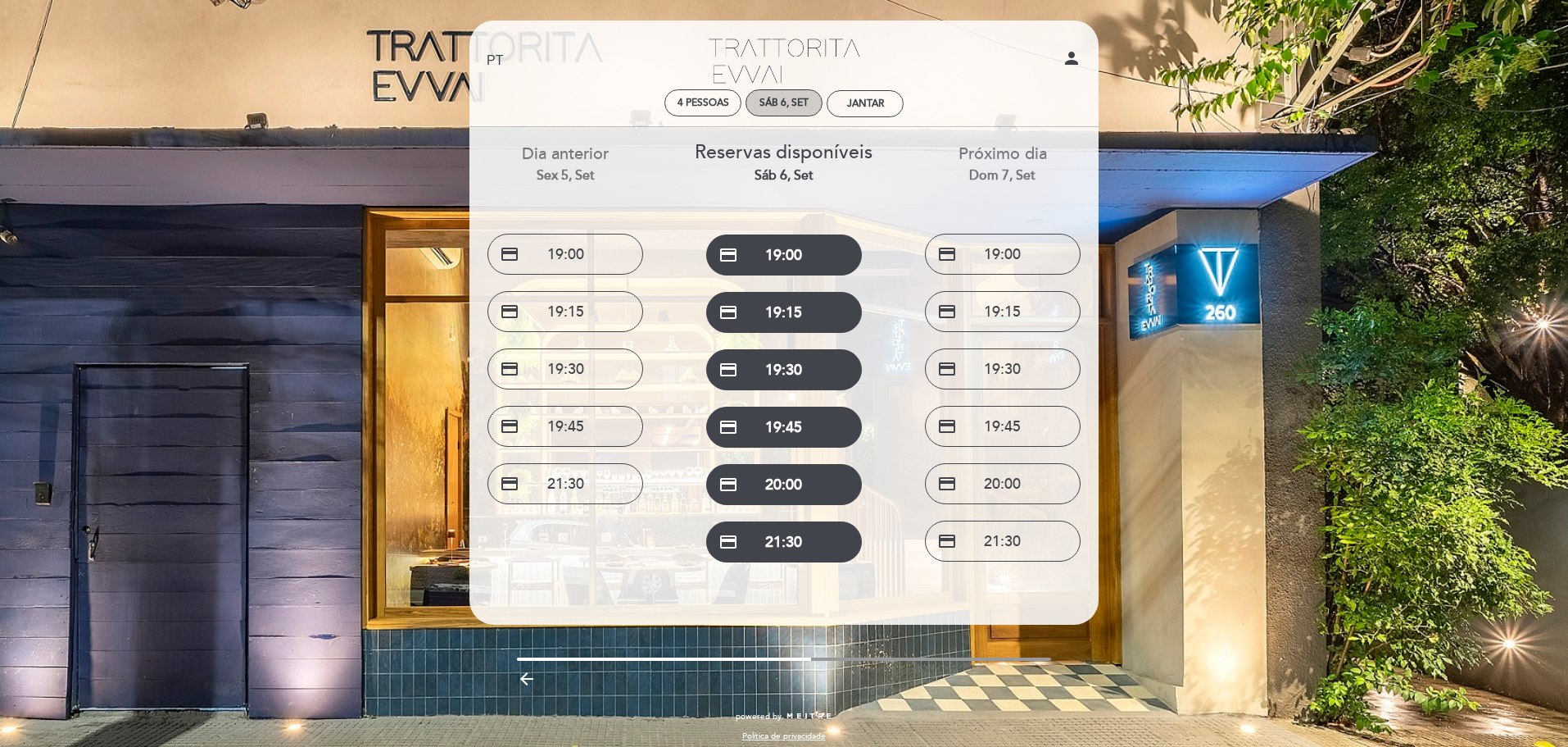
click at [762, 109] on div "Sáb 6, set" at bounding box center [784, 103] width 77 height 27
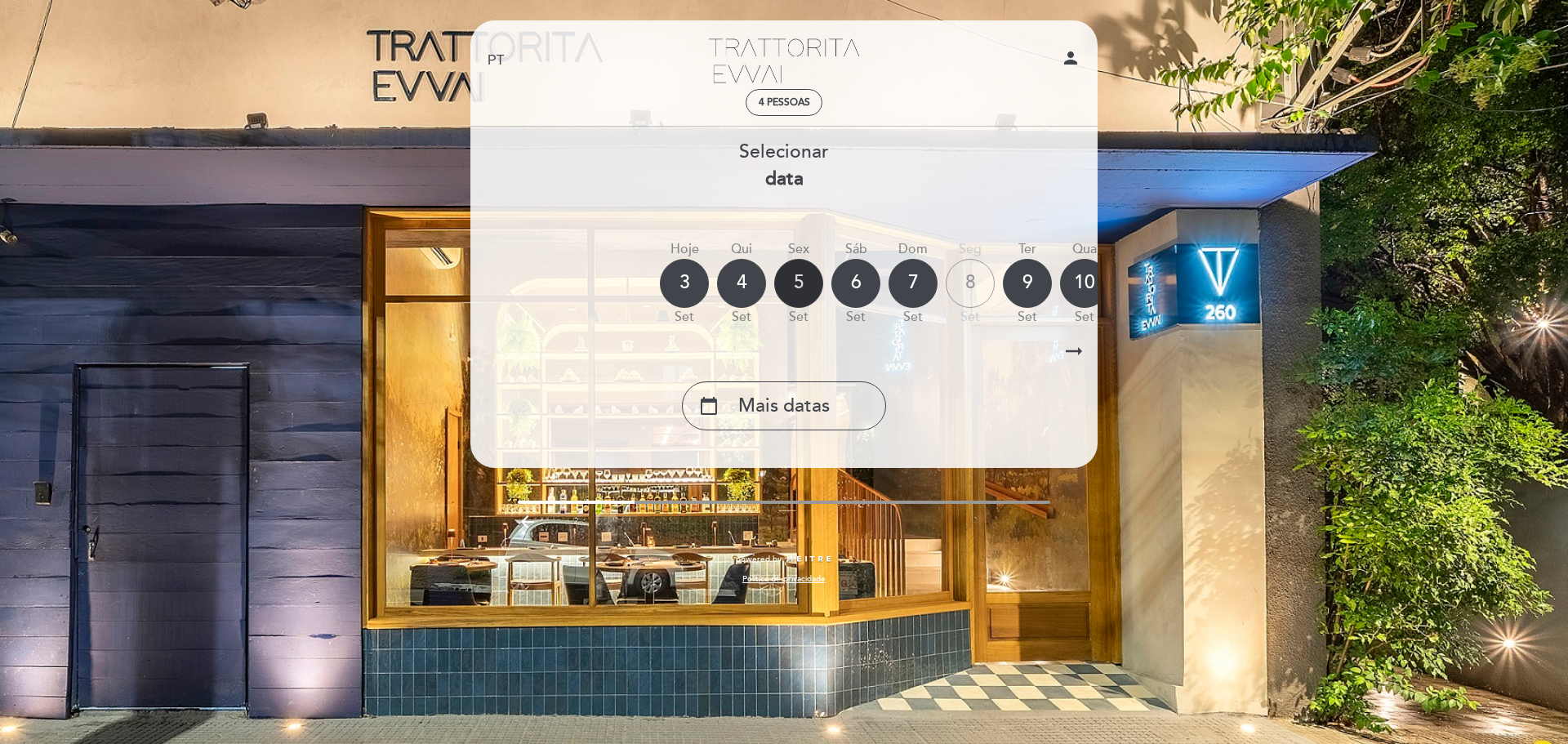
click at [800, 279] on div "5" at bounding box center [798, 283] width 49 height 49
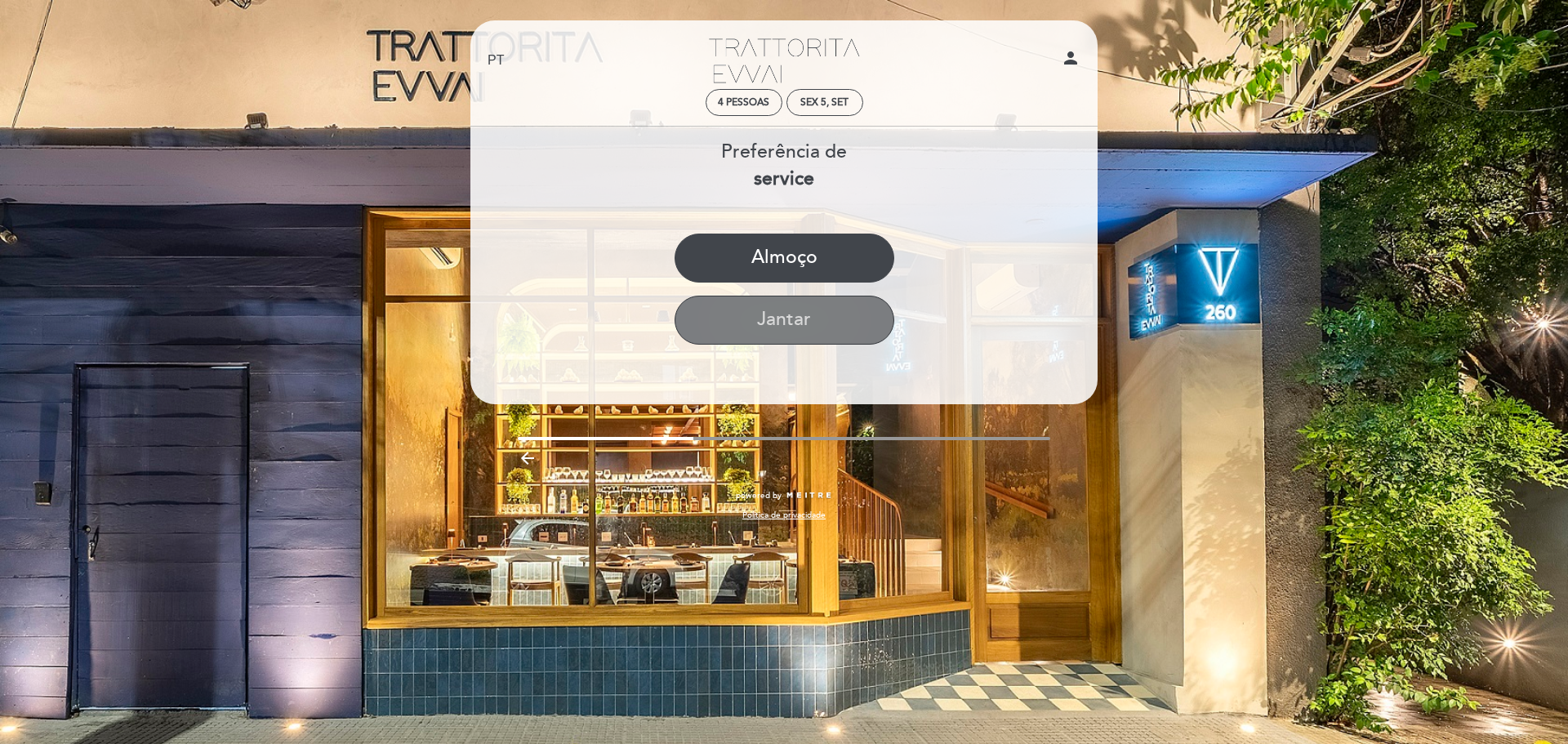
click at [795, 332] on button "Jantar" at bounding box center [784, 319] width 219 height 49
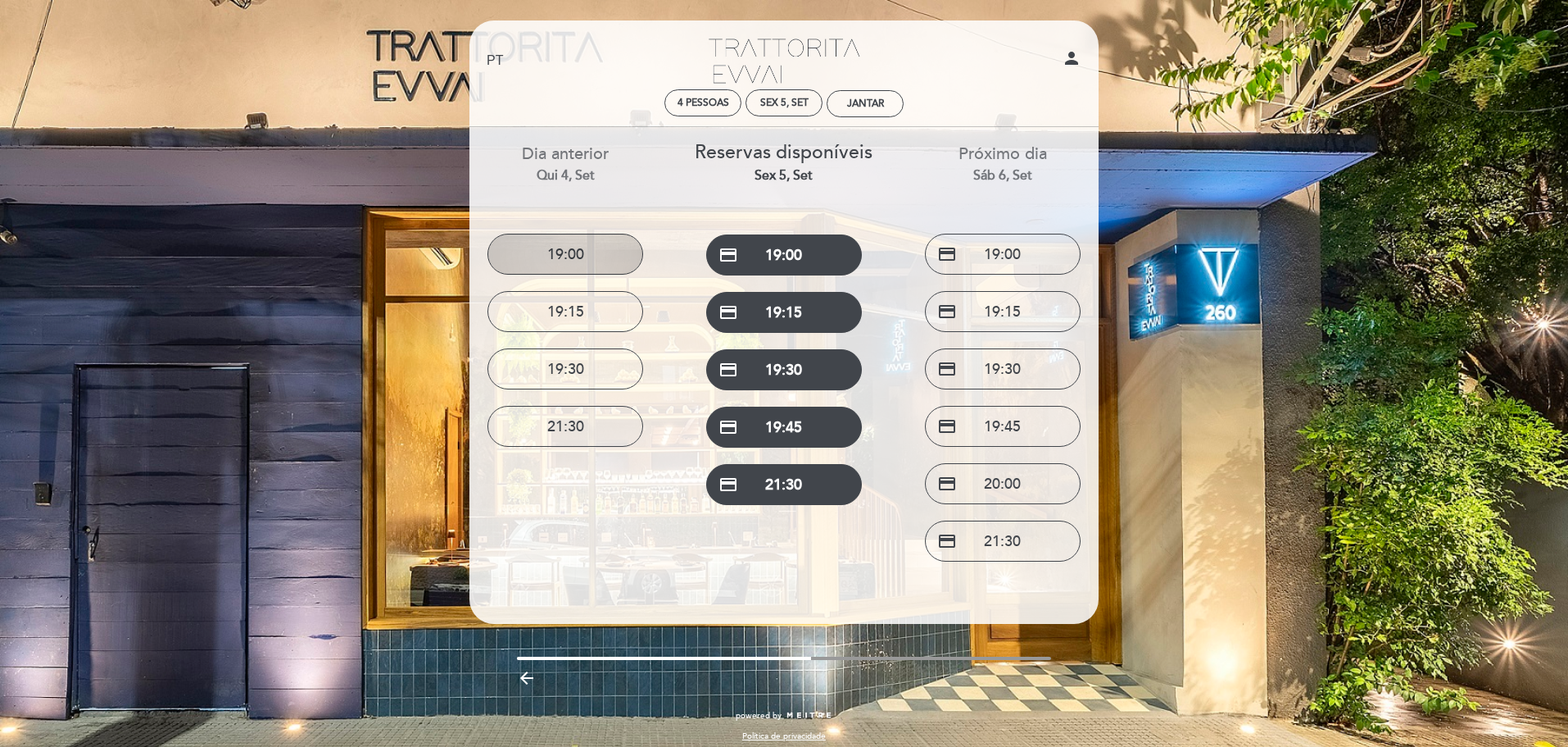
click at [575, 256] on button "19:00" at bounding box center [565, 254] width 155 height 41
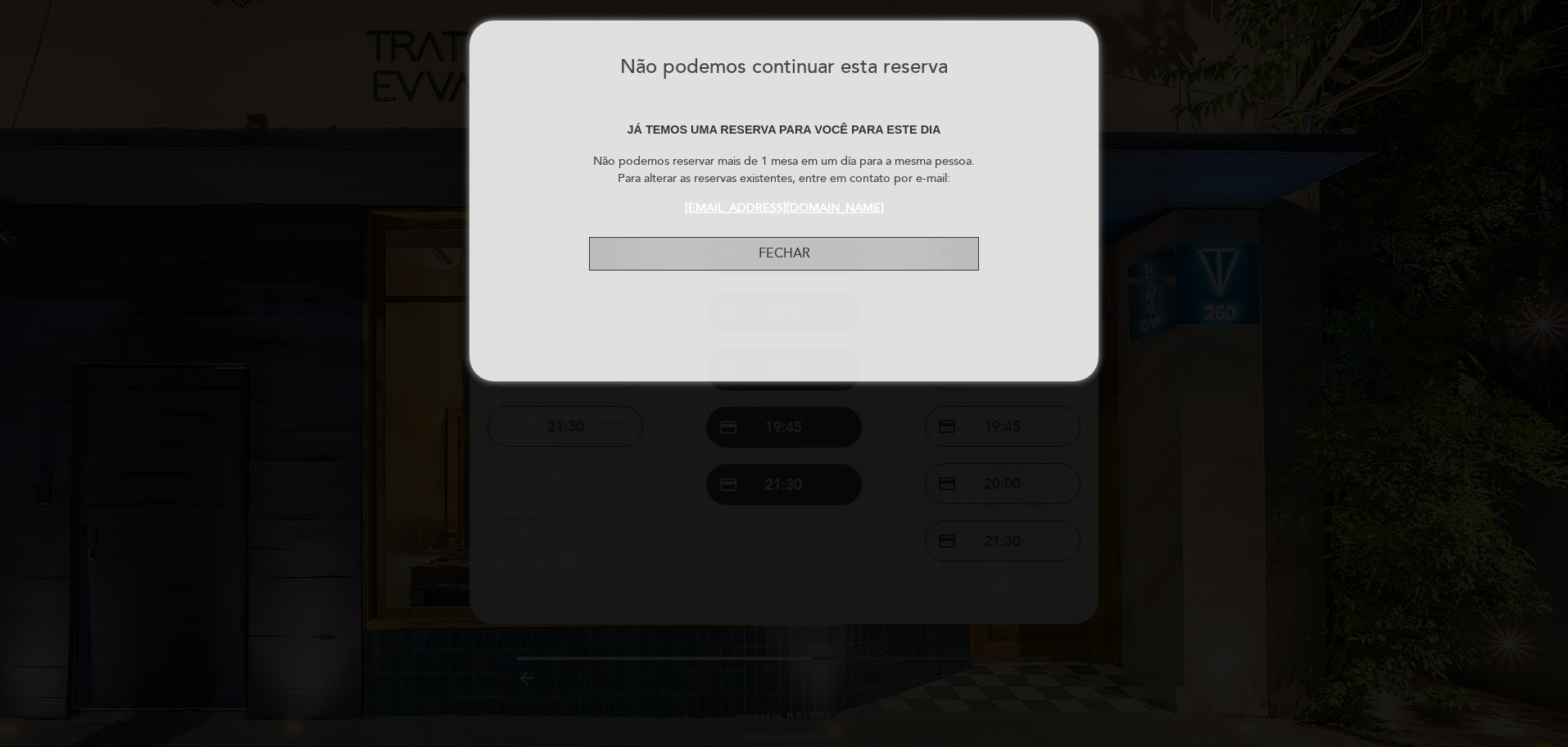
click at [698, 242] on button "FECHAR" at bounding box center [784, 254] width 390 height 34
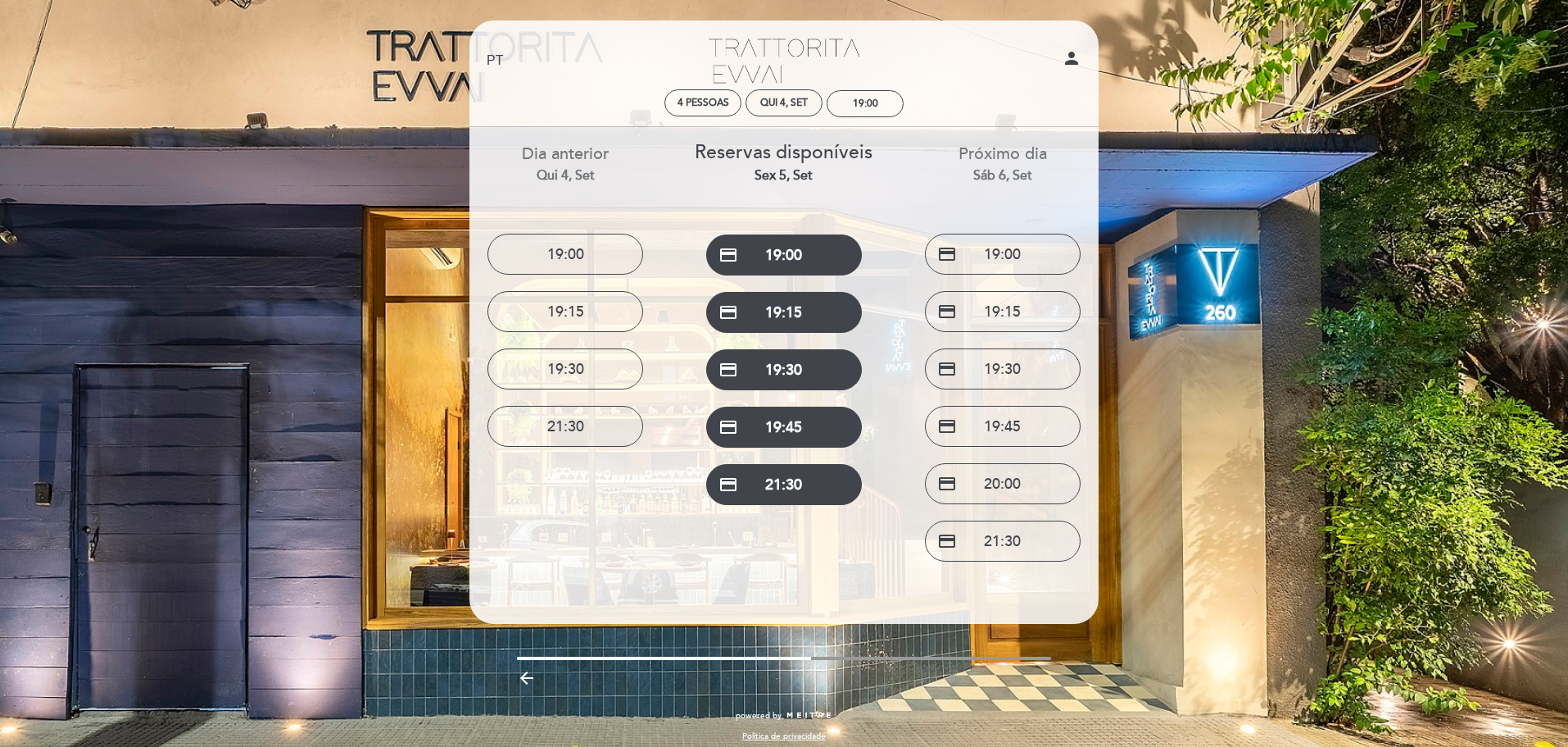
click at [1067, 58] on icon "person" at bounding box center [1072, 59] width 20 height 20
select select "pt"
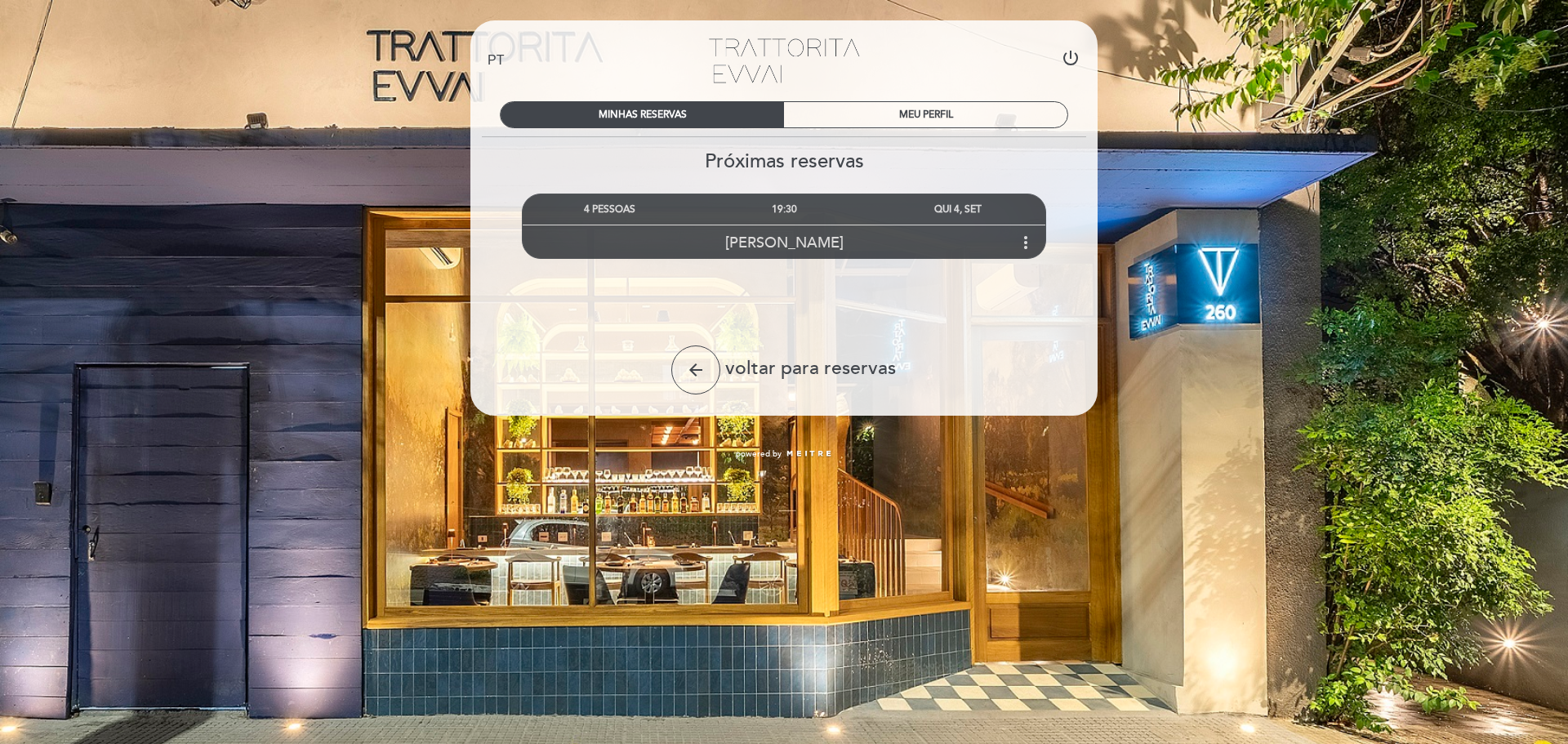
click at [1027, 237] on icon "more_vert" at bounding box center [1026, 243] width 20 height 20
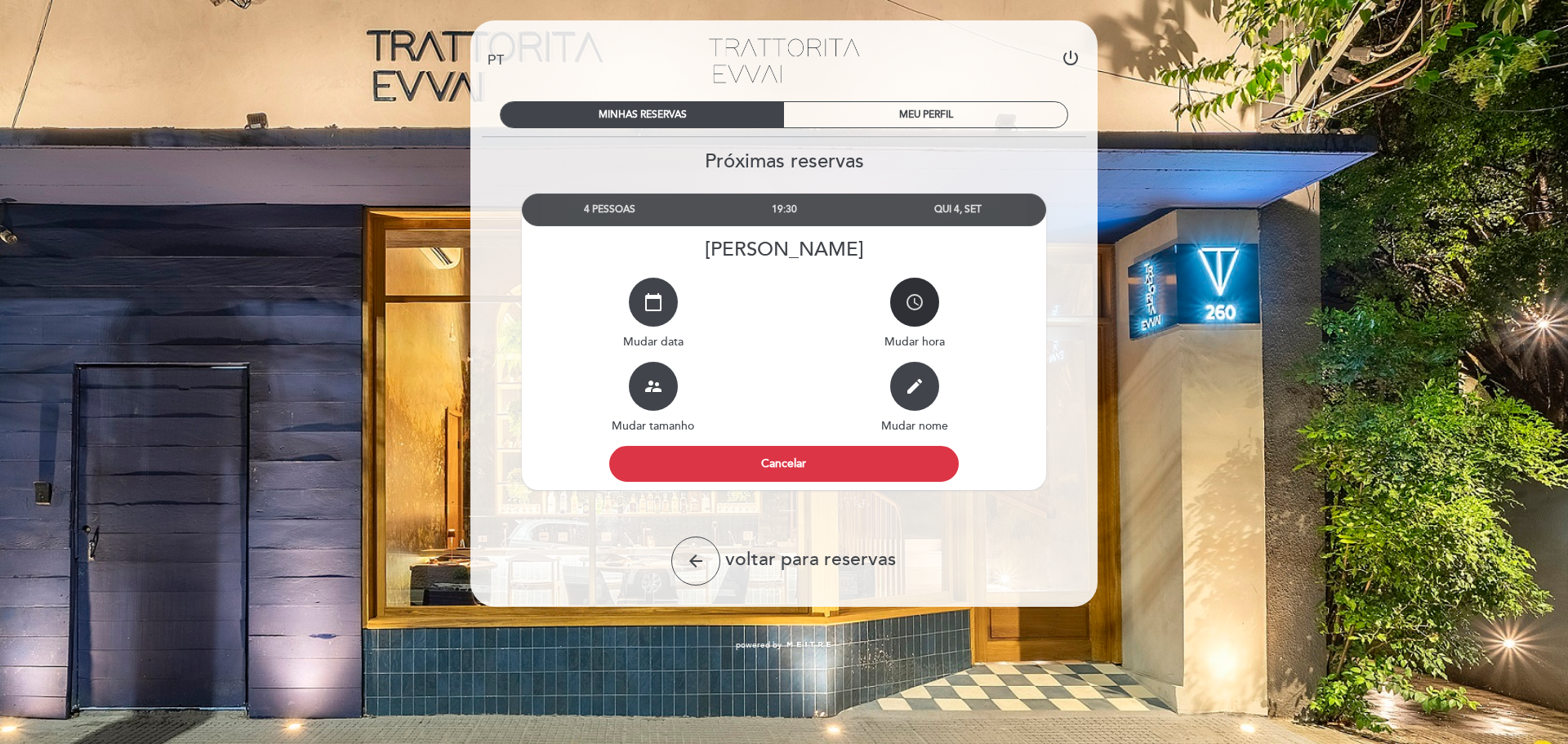
click at [912, 302] on icon "access_time" at bounding box center [915, 303] width 20 height 20
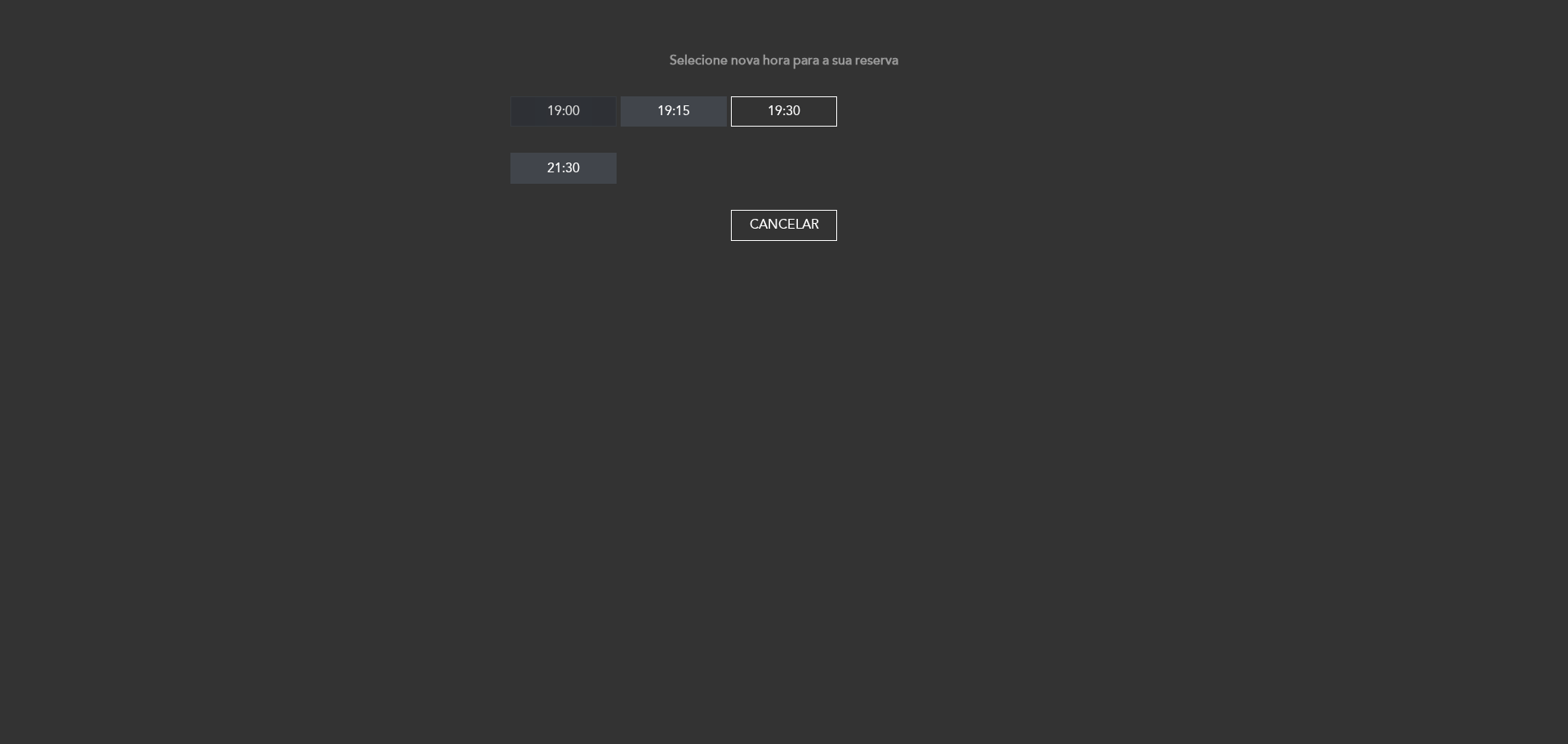
click at [566, 114] on button "19:00" at bounding box center [563, 111] width 106 height 31
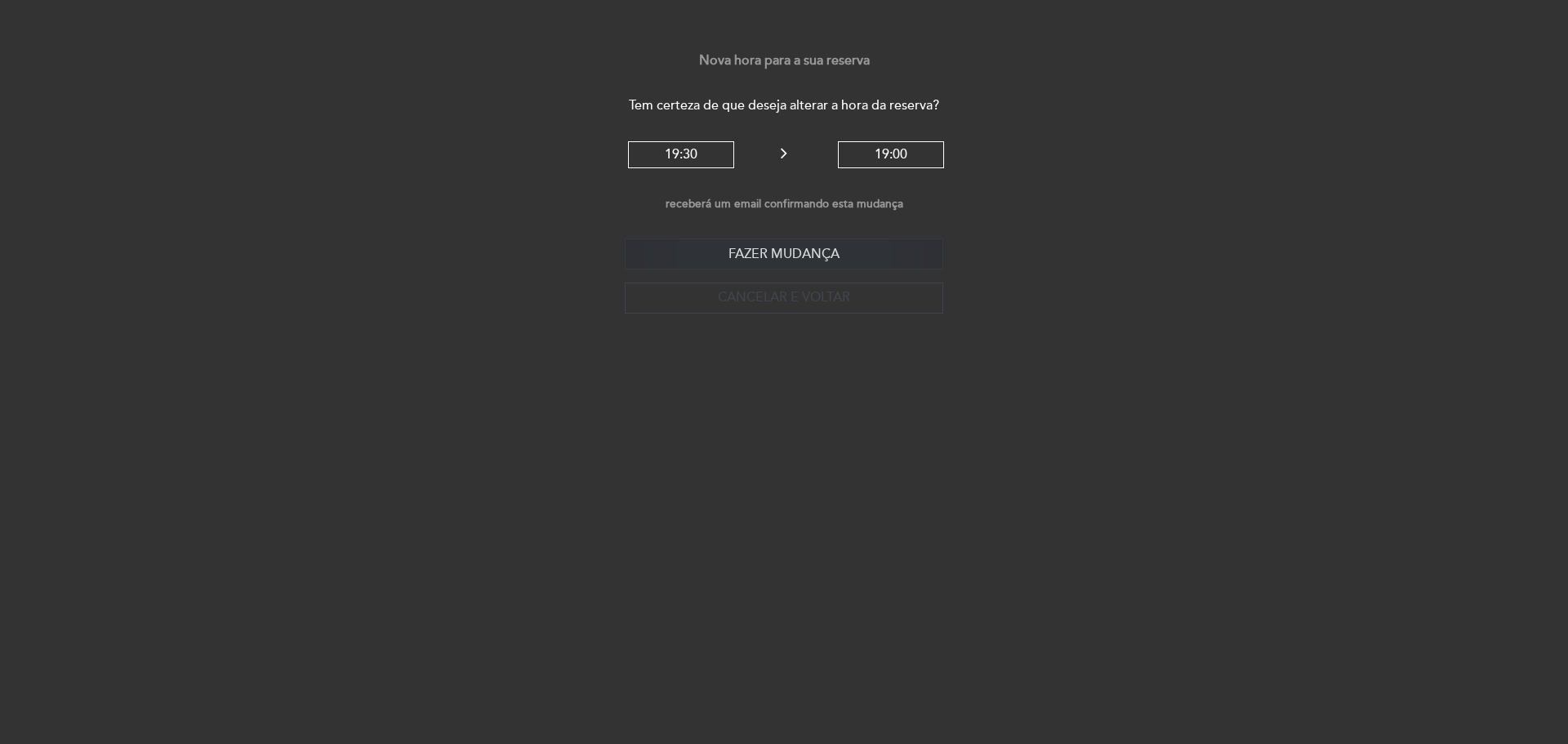
click at [754, 247] on button "Fazer mudança" at bounding box center [784, 253] width 319 height 31
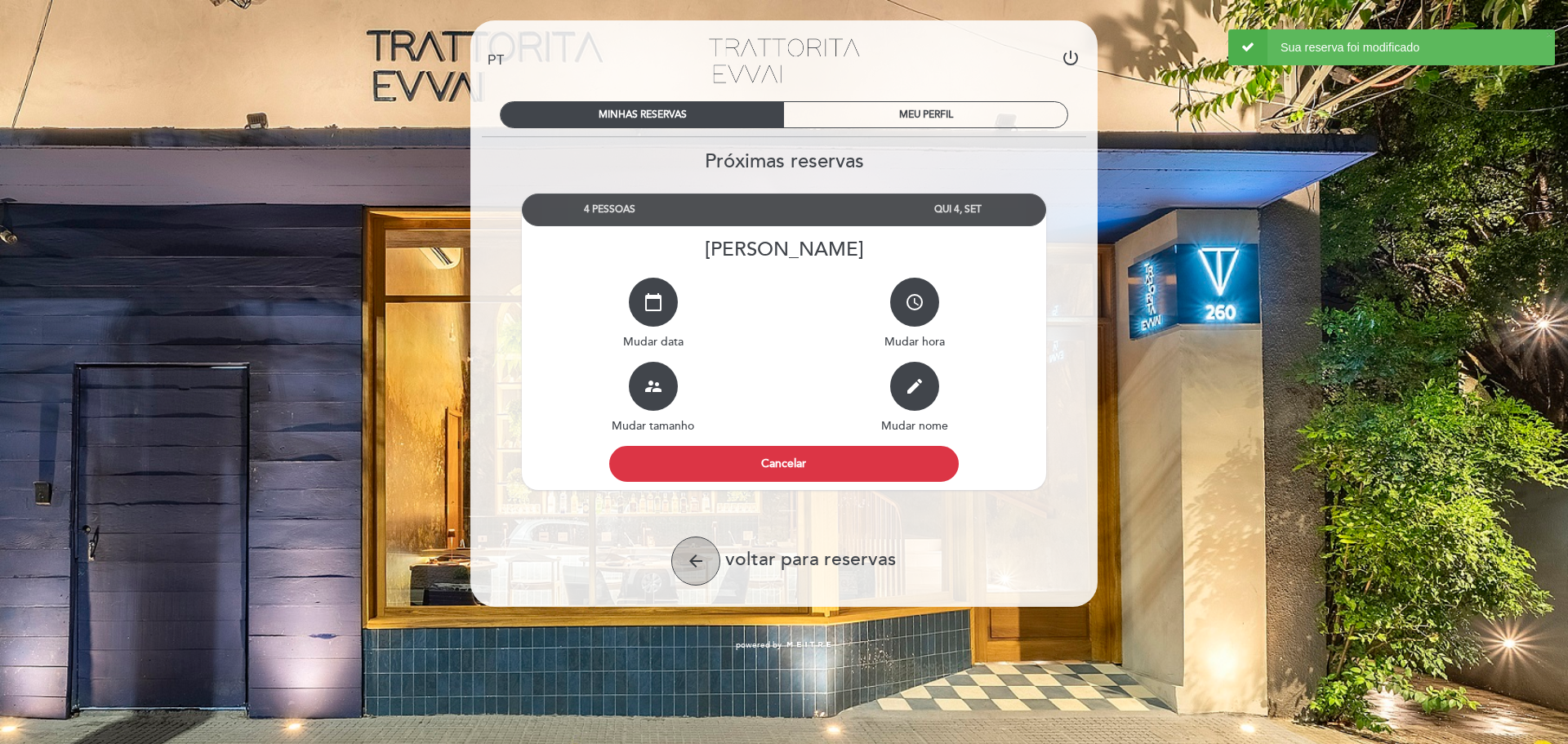
click at [712, 570] on button "arrow_back" at bounding box center [696, 560] width 49 height 49
select select "pt"
